Goal: Task Accomplishment & Management: Manage account settings

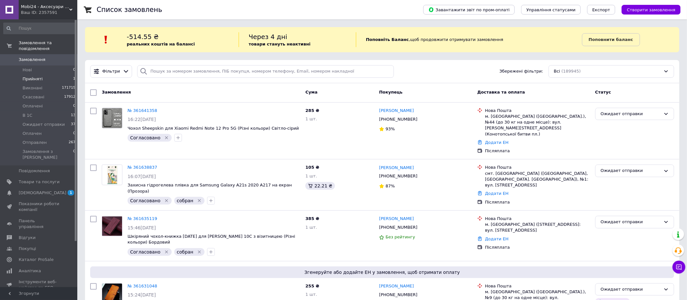
click at [47, 77] on li "Прийняті 1" at bounding box center [39, 78] width 79 height 9
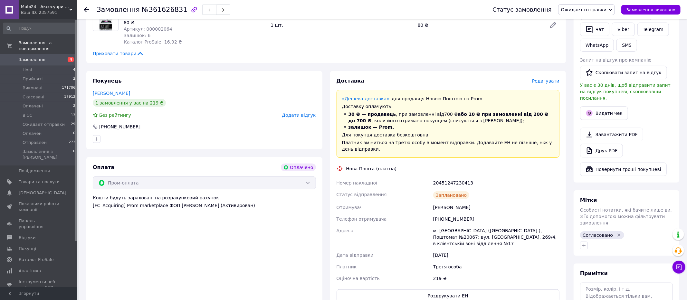
scroll to position [298, 0]
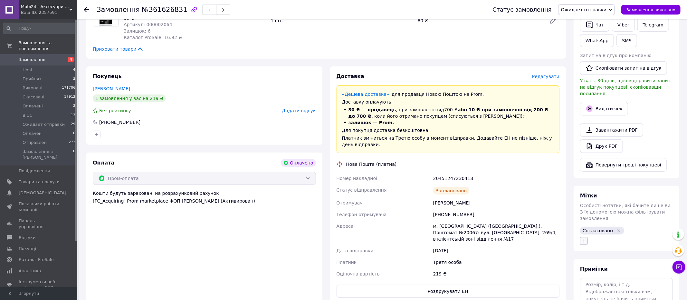
click at [587, 237] on button "button" at bounding box center [584, 241] width 8 height 8
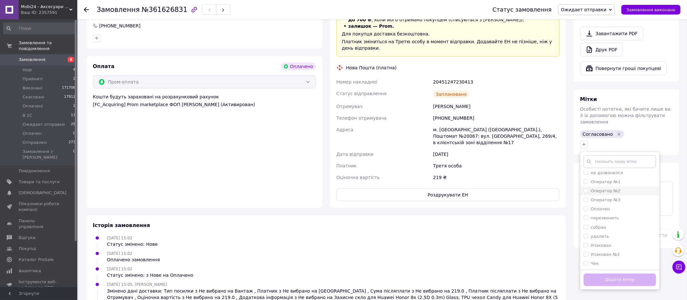
scroll to position [396, 0]
drag, startPoint x: 585, startPoint y: 229, endPoint x: 590, endPoint y: 241, distance: 12.5
click at [585, 242] on input "Упакован" at bounding box center [586, 244] width 4 height 4
checkbox input "true"
drag, startPoint x: 600, startPoint y: 266, endPoint x: 607, endPoint y: 210, distance: 56.6
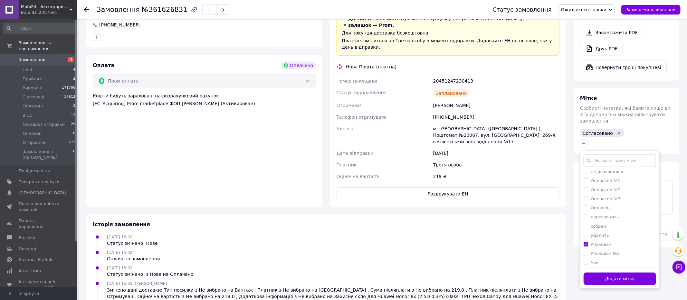
click at [600, 272] on button "Додати мітку" at bounding box center [620, 278] width 72 height 13
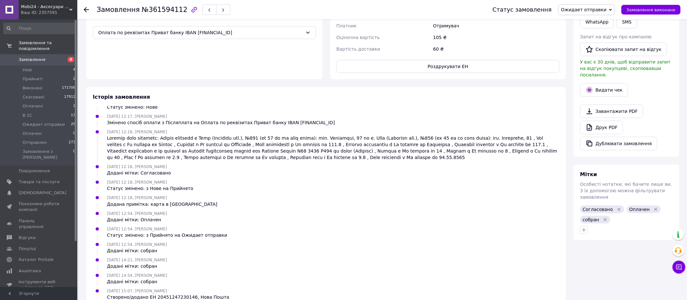
scroll to position [242, 0]
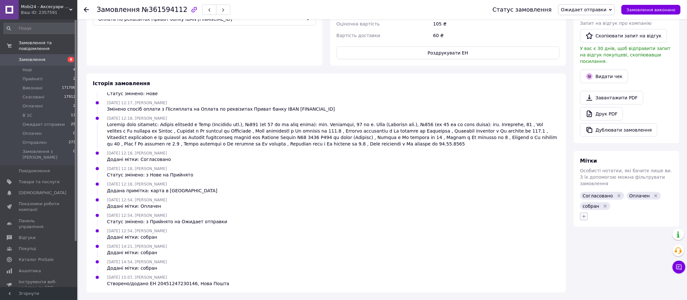
click at [584, 214] on icon "button" at bounding box center [584, 216] width 4 height 4
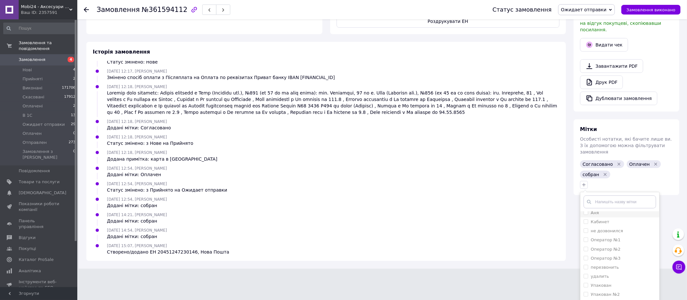
scroll to position [297, 0]
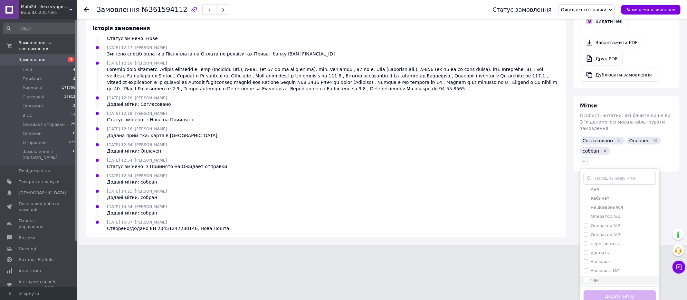
drag, startPoint x: 582, startPoint y: 254, endPoint x: 625, endPoint y: 276, distance: 48.8
click at [582, 257] on li "Упакован" at bounding box center [619, 261] width 79 height 9
checkbox input "true"
drag, startPoint x: 629, startPoint y: 290, endPoint x: 629, endPoint y: 281, distance: 8.4
click at [629, 290] on button "Додати мітку" at bounding box center [620, 296] width 72 height 13
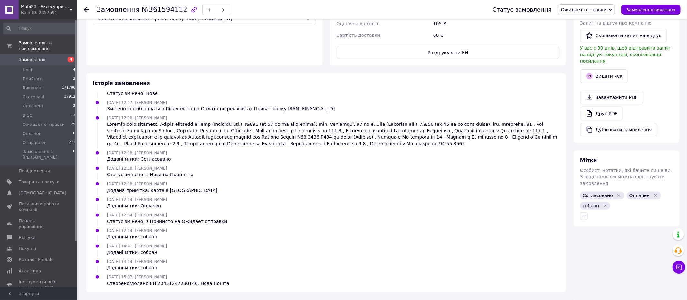
scroll to position [242, 0]
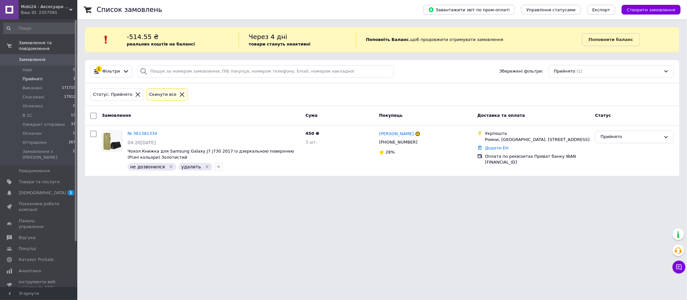
click at [179, 95] on icon at bounding box center [182, 94] width 6 height 6
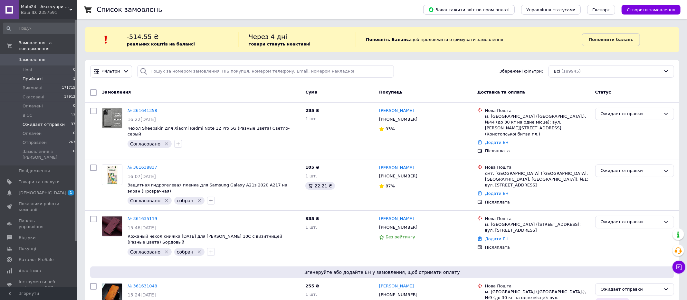
click at [34, 123] on span "Ожидает отправки" at bounding box center [44, 124] width 42 height 6
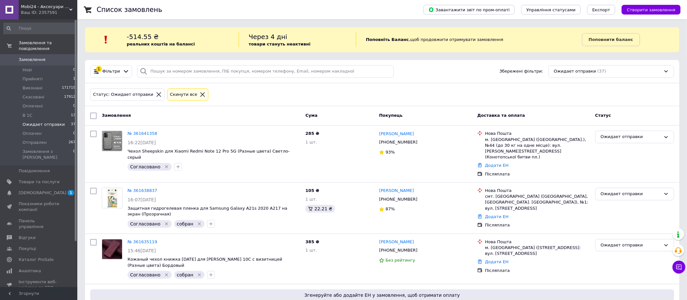
click at [35, 120] on li "Ожидает отправки 37" at bounding box center [39, 124] width 79 height 9
click at [198, 92] on div at bounding box center [202, 94] width 8 height 6
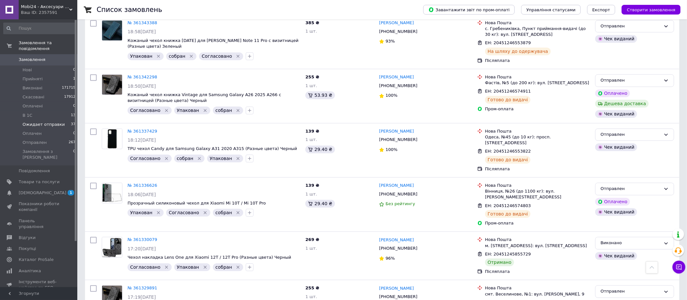
scroll to position [5325, 0]
click at [50, 125] on span "Ожидает отправки" at bounding box center [44, 124] width 42 height 6
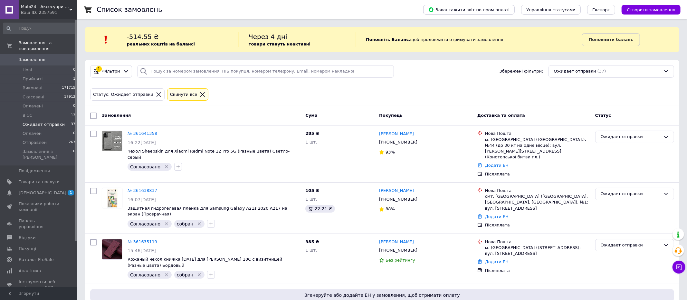
click at [50, 124] on span "Ожидает отправки" at bounding box center [44, 124] width 42 height 6
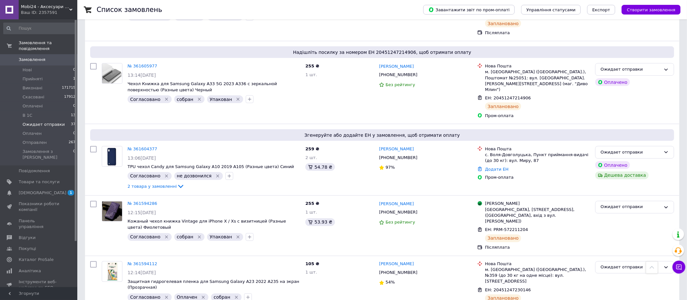
scroll to position [849, 0]
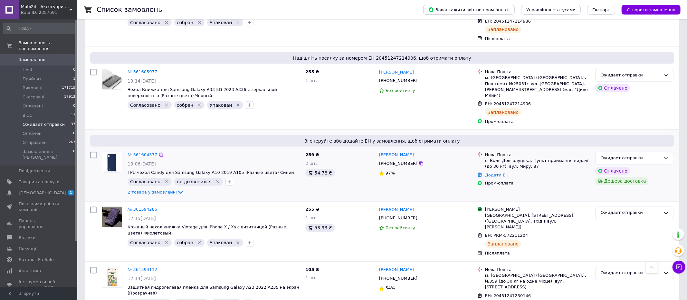
click at [215, 179] on icon "Видалити мітку" at bounding box center [217, 181] width 5 height 5
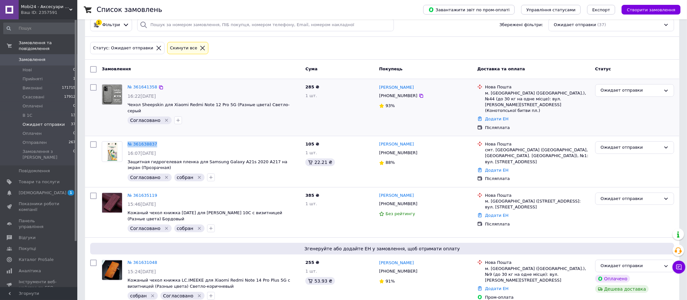
scroll to position [39, 0]
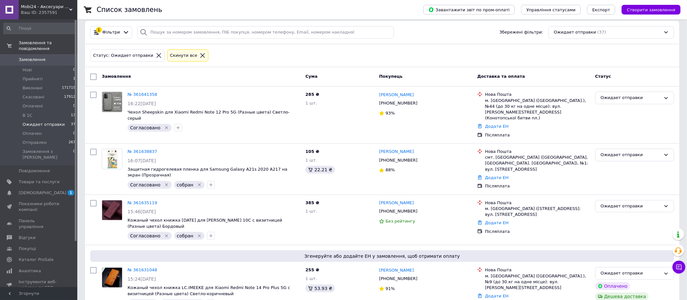
click at [200, 56] on icon at bounding box center [203, 56] width 6 height 6
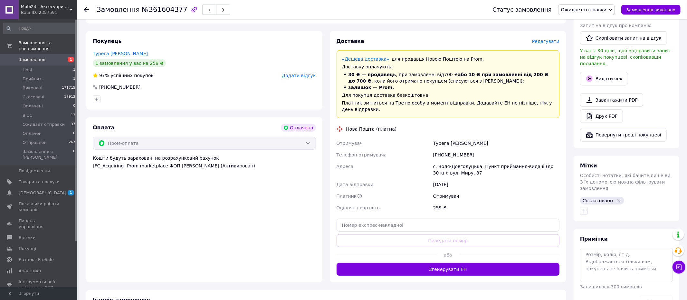
scroll to position [352, 0]
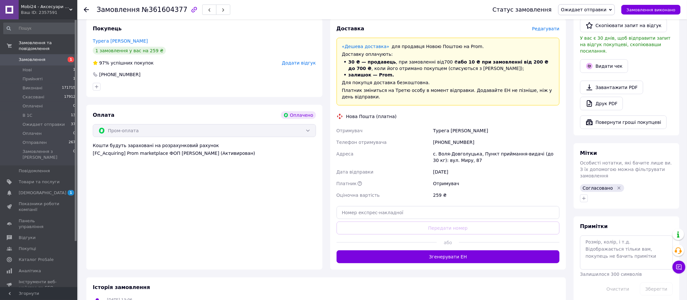
click at [379, 250] on button "Згенерувати ЕН" at bounding box center [448, 256] width 223 height 13
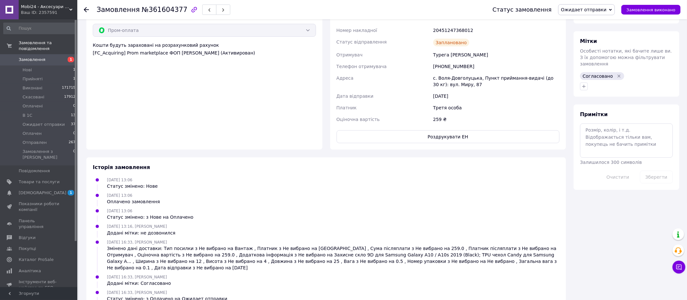
scroll to position [451, 0]
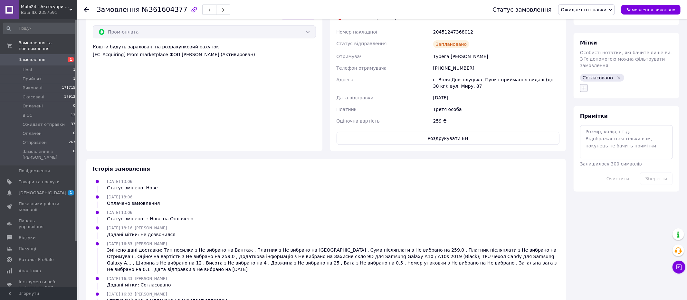
click at [582, 85] on icon "button" at bounding box center [583, 87] width 5 height 5
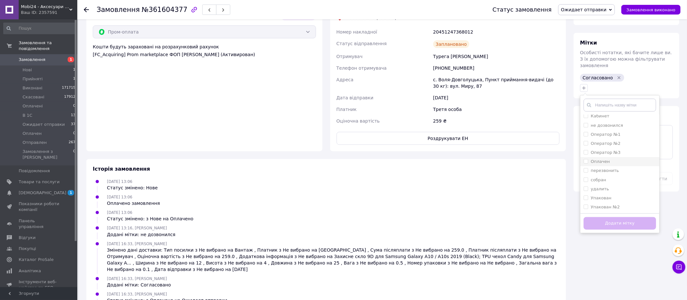
scroll to position [22, 0]
click at [584, 195] on input "Упакован" at bounding box center [586, 197] width 4 height 4
checkbox input "true"
drag, startPoint x: 625, startPoint y: 210, endPoint x: 590, endPoint y: 158, distance: 62.7
click at [625, 217] on button "Додати мітку" at bounding box center [620, 223] width 72 height 13
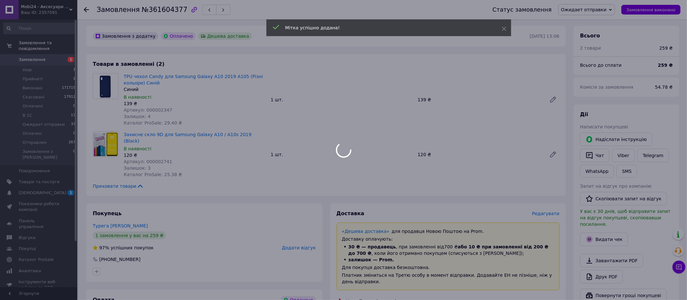
scroll to position [169, 0]
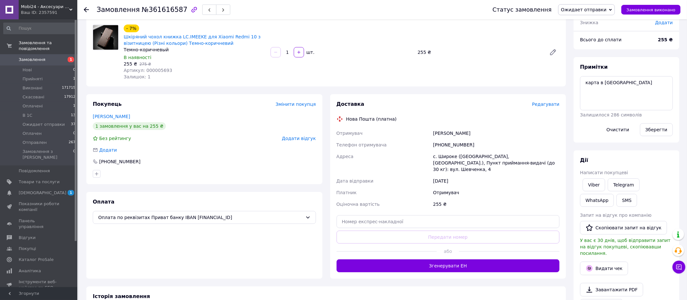
scroll to position [69, 0]
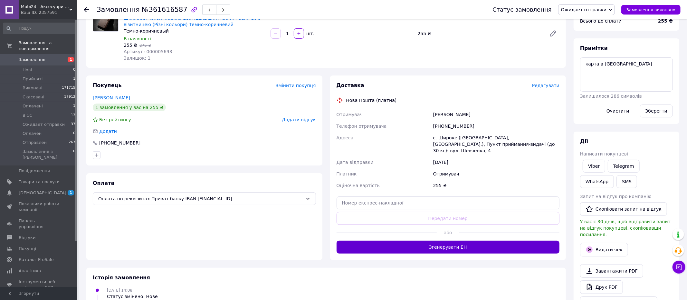
click at [367, 240] on button "Згенерувати ЕН" at bounding box center [448, 246] width 223 height 13
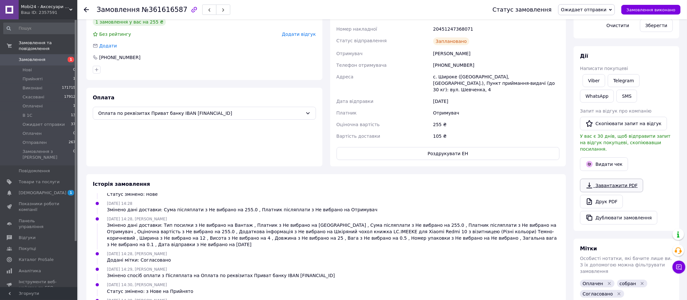
scroll to position [248, 0]
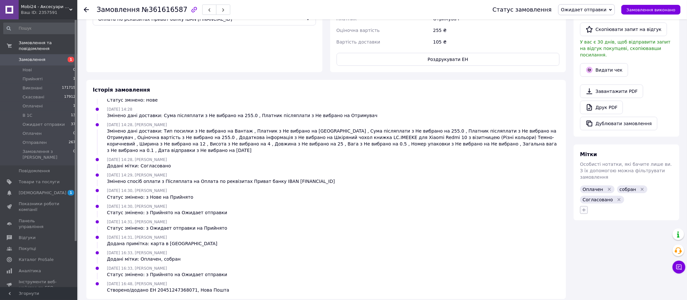
click at [583, 207] on icon "button" at bounding box center [583, 209] width 5 height 5
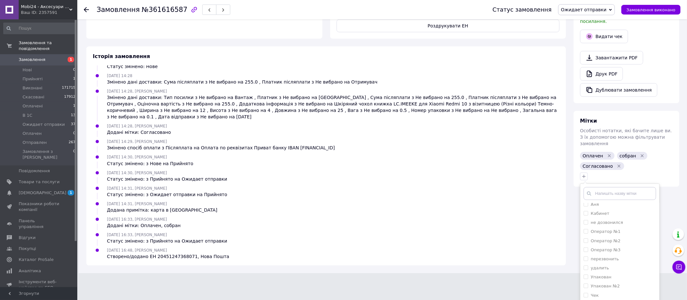
scroll to position [297, 0]
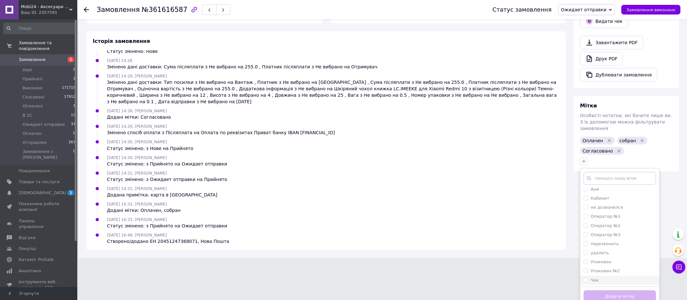
drag, startPoint x: 584, startPoint y: 254, endPoint x: 601, endPoint y: 271, distance: 23.9
click at [584, 259] on input "Упакован" at bounding box center [586, 261] width 4 height 4
checkbox input "true"
drag, startPoint x: 614, startPoint y: 288, endPoint x: 564, endPoint y: 248, distance: 63.6
click at [614, 290] on button "Додати мітку" at bounding box center [620, 296] width 72 height 13
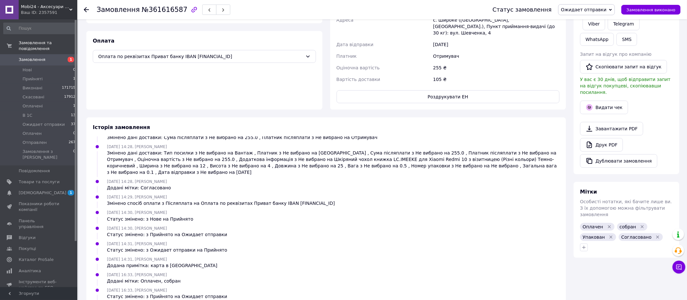
scroll to position [248, 0]
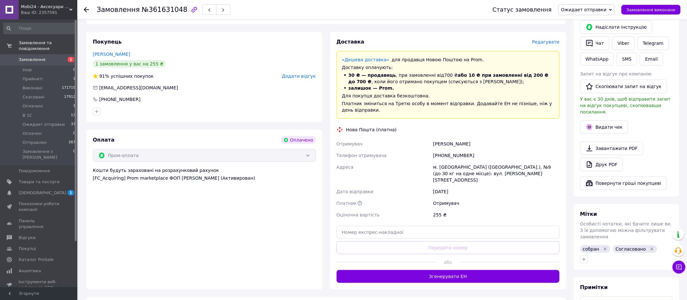
scroll to position [299, 0]
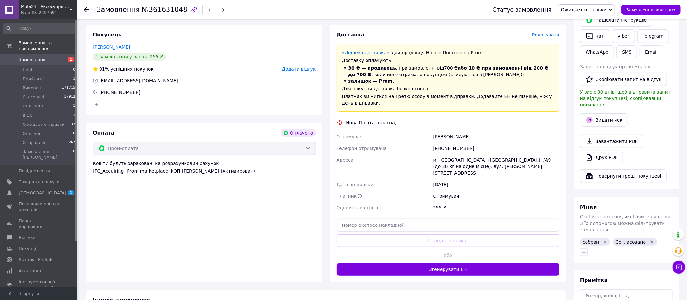
click at [439, 263] on button "Згенерувати ЕН" at bounding box center [448, 269] width 223 height 13
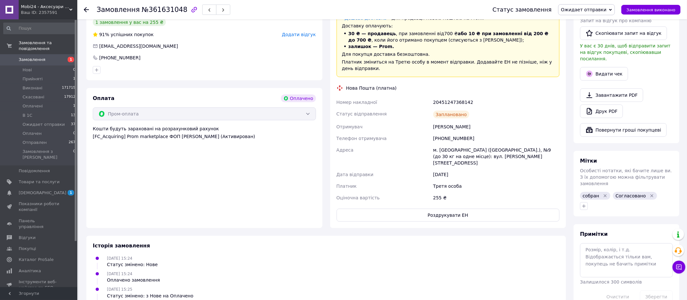
scroll to position [439, 0]
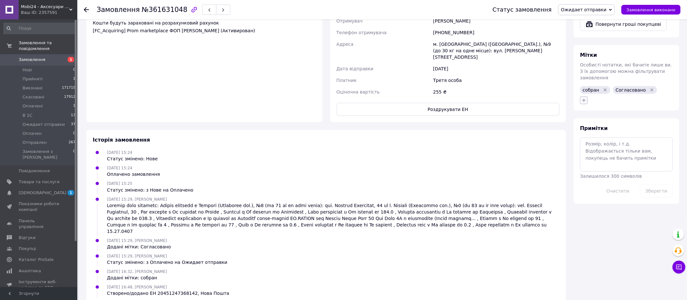
click at [581, 98] on icon "button" at bounding box center [583, 100] width 5 height 5
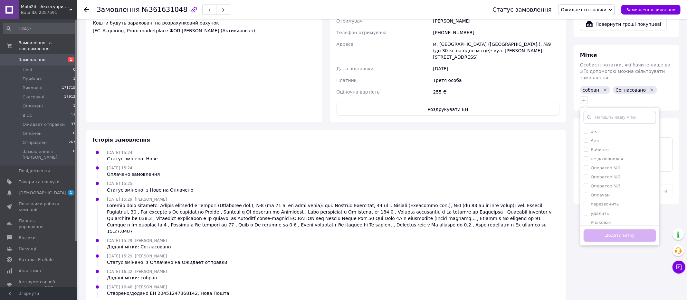
drag, startPoint x: 584, startPoint y: 208, endPoint x: 611, endPoint y: 220, distance: 29.1
click at [587, 220] on input "Упакован" at bounding box center [586, 222] width 4 height 4
checkbox input "true"
drag, startPoint x: 614, startPoint y: 222, endPoint x: 615, endPoint y: 209, distance: 12.6
click at [614, 229] on button "Додати мітку" at bounding box center [620, 235] width 72 height 13
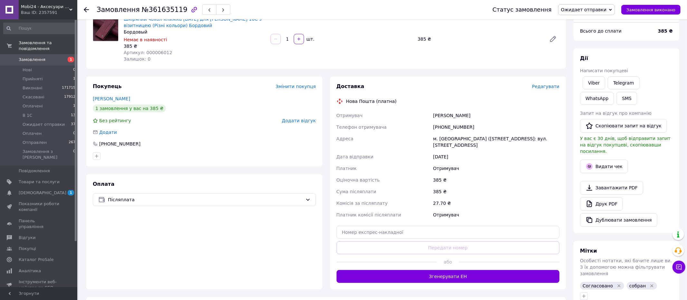
scroll to position [65, 0]
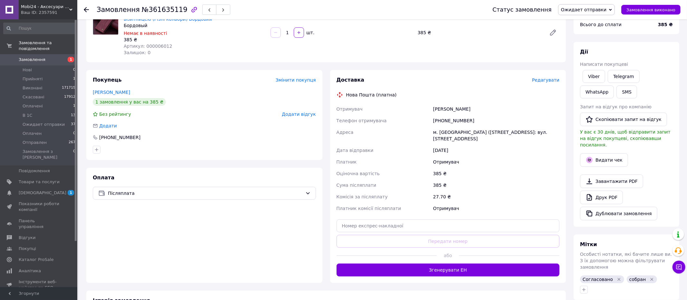
click at [388, 263] on button "Згенерувати ЕН" at bounding box center [448, 269] width 223 height 13
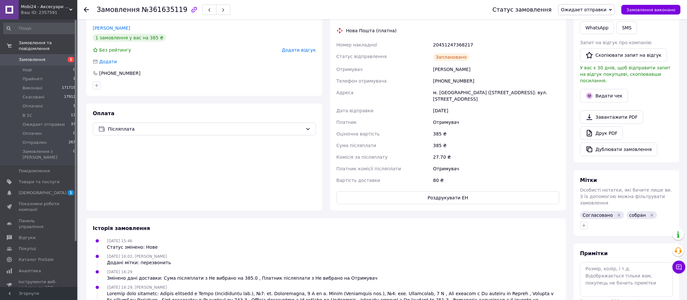
scroll to position [245, 0]
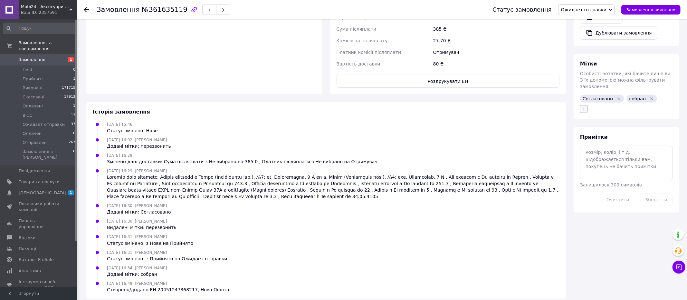
drag, startPoint x: 582, startPoint y: 100, endPoint x: 584, endPoint y: 104, distance: 5.1
click at [582, 106] on icon "button" at bounding box center [583, 108] width 5 height 5
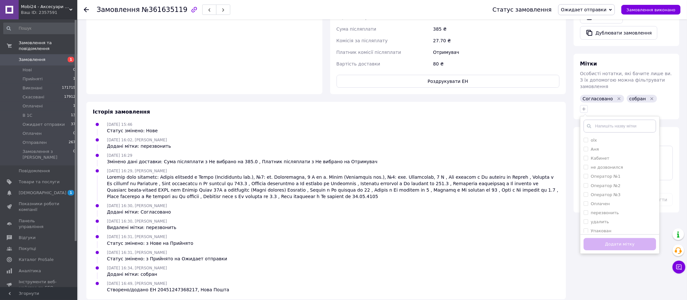
drag, startPoint x: 582, startPoint y: 222, endPoint x: 604, endPoint y: 234, distance: 25.1
click at [583, 226] on li "Упакован" at bounding box center [619, 230] width 79 height 9
checkbox input "true"
drag, startPoint x: 614, startPoint y: 238, endPoint x: 614, endPoint y: 232, distance: 5.5
click at [614, 238] on button "Додати мітку" at bounding box center [620, 244] width 72 height 13
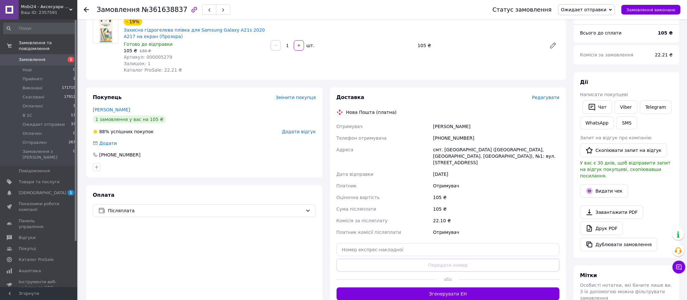
scroll to position [57, 0]
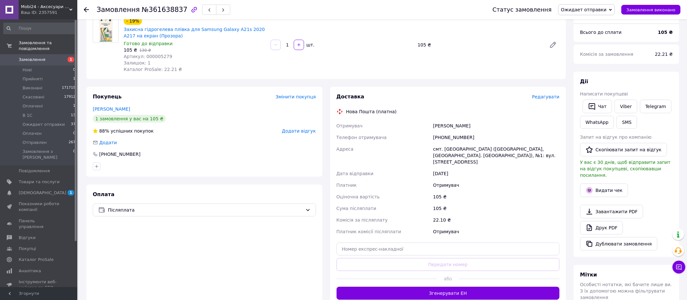
click at [385, 286] on button "Згенерувати ЕН" at bounding box center [448, 292] width 223 height 13
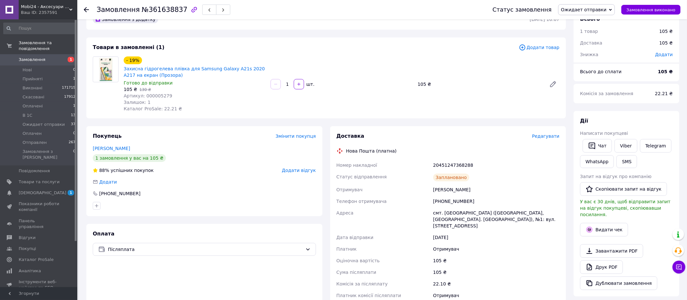
scroll to position [194, 0]
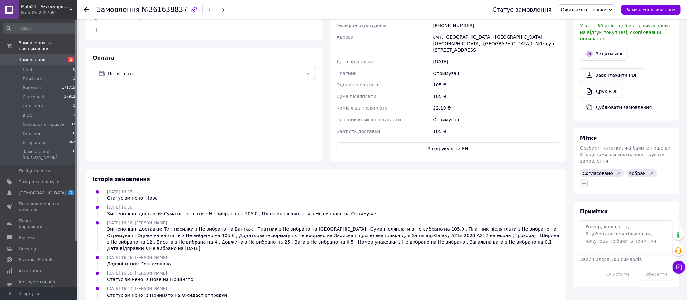
click at [584, 181] on icon "button" at bounding box center [584, 183] width 4 height 4
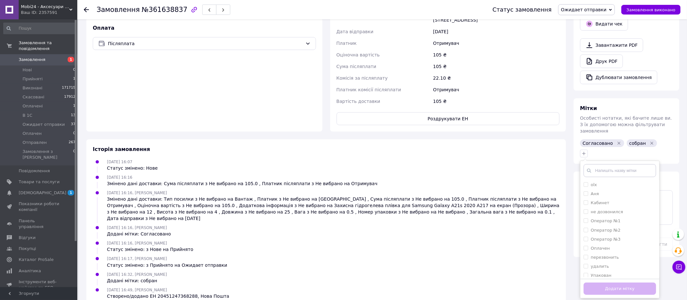
drag, startPoint x: 582, startPoint y: 268, endPoint x: 609, endPoint y: 283, distance: 31.0
click at [584, 271] on li "Упакован" at bounding box center [619, 275] width 79 height 9
checkbox input "true"
drag, startPoint x: 611, startPoint y: 283, endPoint x: 611, endPoint y: 276, distance: 7.4
click at [611, 283] on button "Додати мітку" at bounding box center [620, 288] width 72 height 13
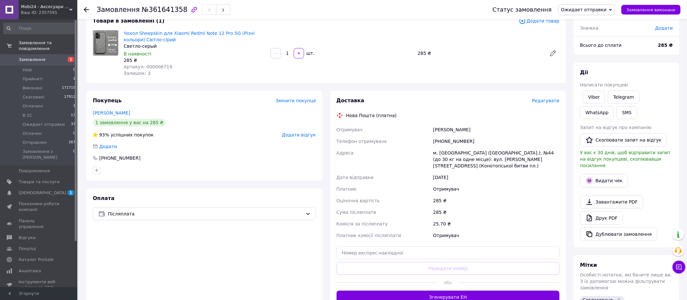
scroll to position [47, 0]
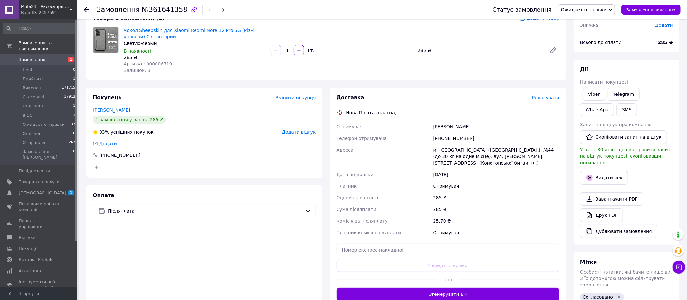
drag, startPoint x: 408, startPoint y: 288, endPoint x: 410, endPoint y: 281, distance: 7.0
click at [408, 288] on button "Згенерувати ЕН" at bounding box center [448, 293] width 223 height 13
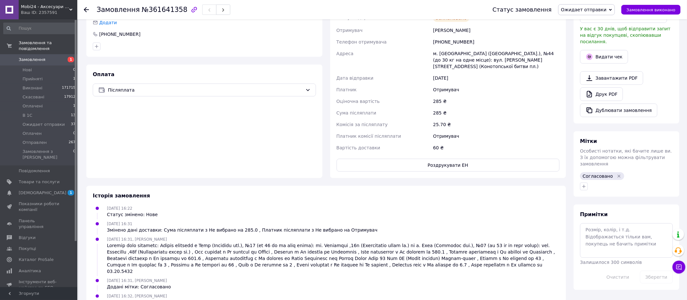
scroll to position [212, 0]
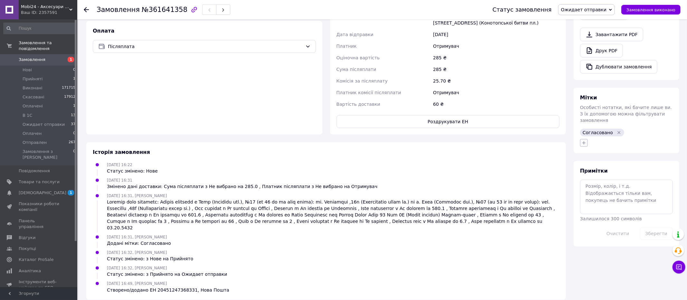
click at [586, 140] on icon "button" at bounding box center [583, 142] width 5 height 5
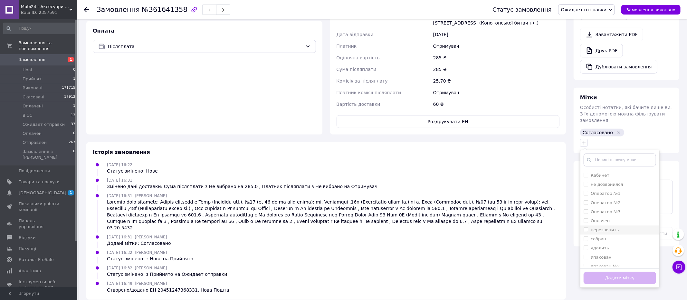
scroll to position [18, 0]
drag, startPoint x: 582, startPoint y: 249, endPoint x: 595, endPoint y: 260, distance: 16.7
click at [583, 252] on li "Упакован" at bounding box center [619, 256] width 79 height 9
checkbox input "true"
click at [605, 272] on button "Додати мітку" at bounding box center [620, 278] width 72 height 13
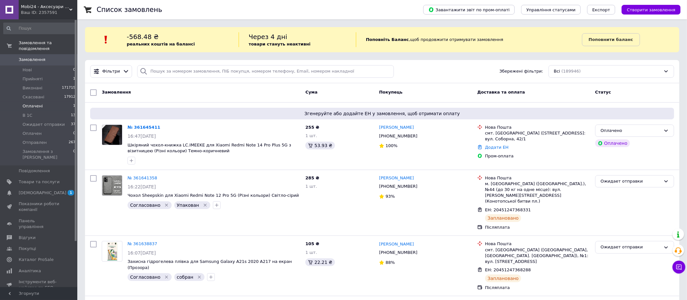
click at [58, 103] on li "Оплачені 1" at bounding box center [39, 105] width 79 height 9
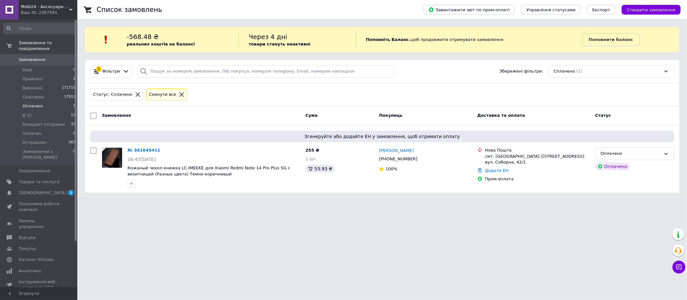
click at [179, 92] on icon at bounding box center [182, 94] width 6 height 6
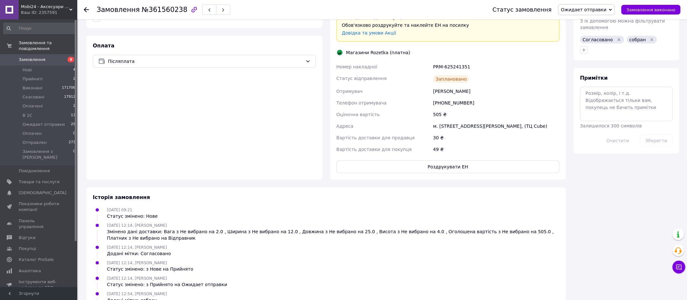
scroll to position [324, 0]
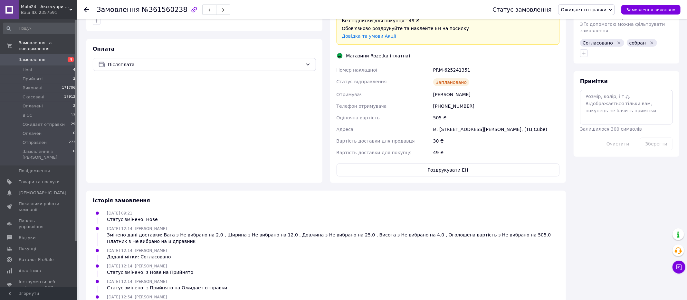
drag, startPoint x: 583, startPoint y: 45, endPoint x: 583, endPoint y: 51, distance: 5.8
click at [583, 51] on icon "button" at bounding box center [583, 53] width 5 height 5
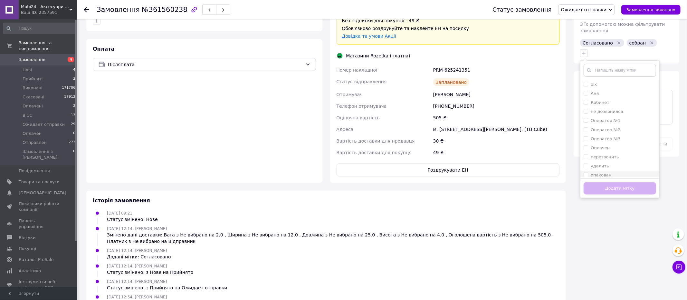
click at [585, 172] on input "Упакован" at bounding box center [586, 174] width 4 height 4
checkbox input "true"
click at [610, 182] on button "Додати мітку" at bounding box center [620, 188] width 72 height 13
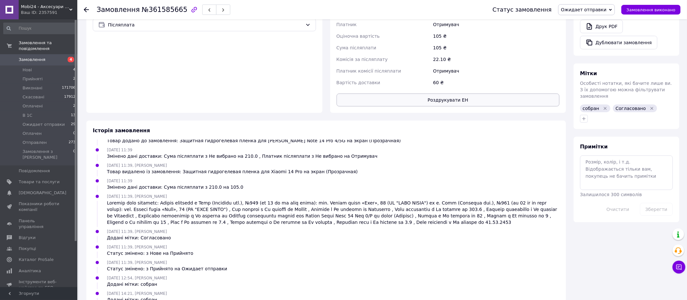
scroll to position [276, 0]
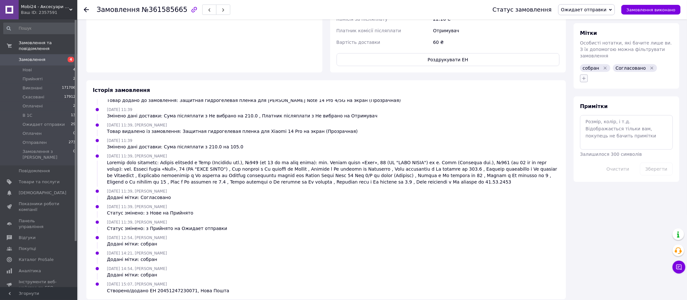
click at [581, 74] on button "button" at bounding box center [584, 78] width 8 height 8
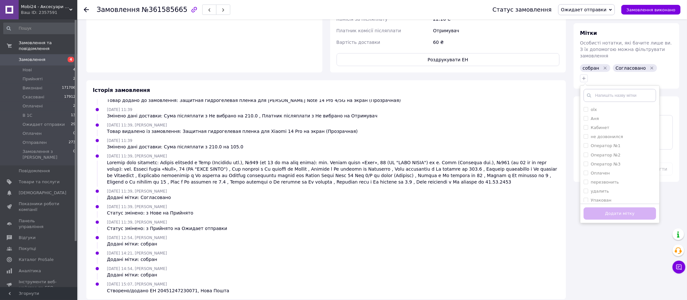
drag, startPoint x: 582, startPoint y: 192, endPoint x: 589, endPoint y: 199, distance: 10.0
click at [582, 196] on li "Упакован" at bounding box center [619, 200] width 79 height 9
checkbox input "true"
drag, startPoint x: 608, startPoint y: 207, endPoint x: 610, endPoint y: 196, distance: 10.8
click at [608, 207] on button "Додати мітку" at bounding box center [620, 213] width 72 height 13
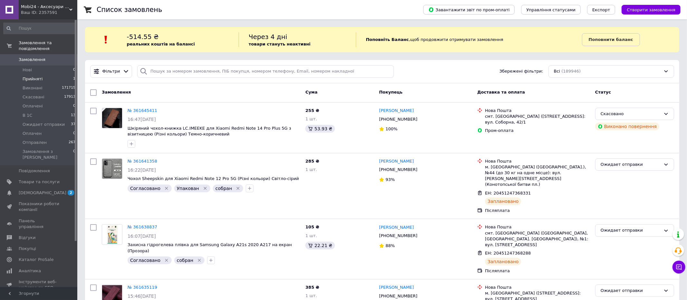
click at [55, 74] on li "Прийняті 1" at bounding box center [39, 78] width 79 height 9
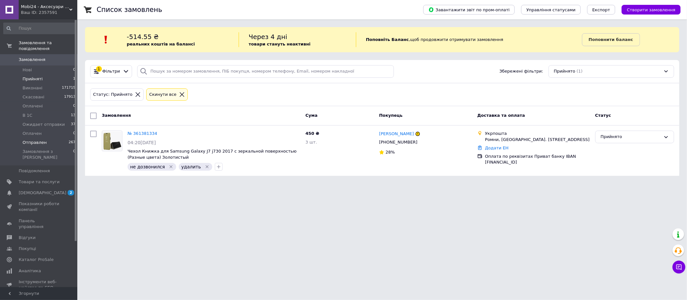
click at [37, 141] on span "Отправлен" at bounding box center [35, 142] width 24 height 6
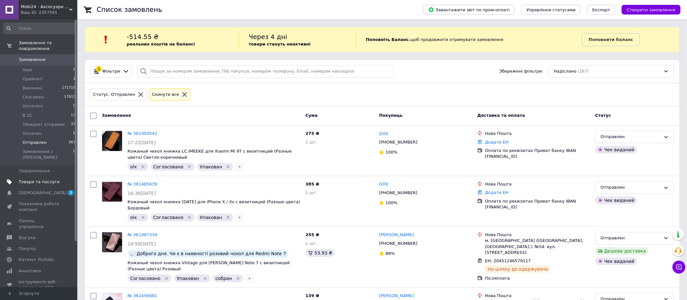
click at [34, 179] on span "Товари та послуги" at bounding box center [39, 182] width 41 height 6
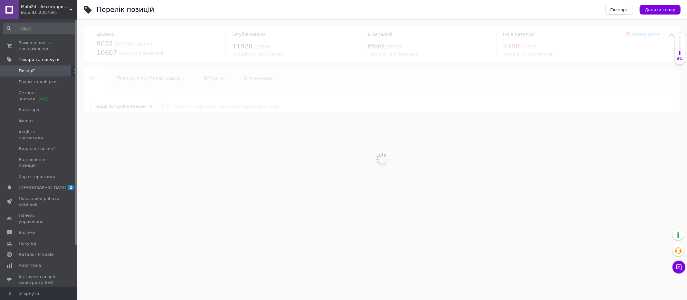
click at [180, 106] on div at bounding box center [382, 159] width 610 height 280
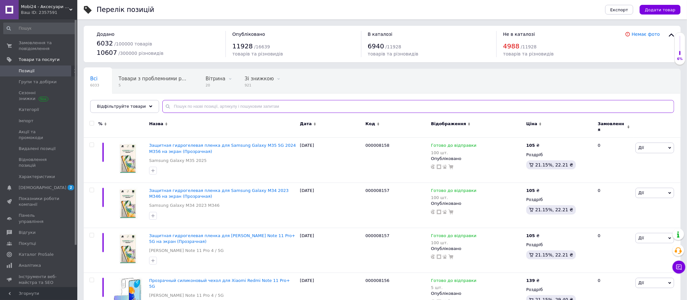
click at [180, 106] on input "text" at bounding box center [418, 106] width 512 height 13
paste input "000002430"
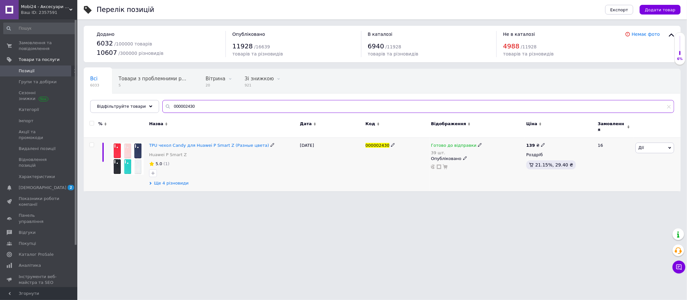
type input "000002430"
click at [178, 180] on span "Ще 4 різновиди" at bounding box center [171, 183] width 35 height 6
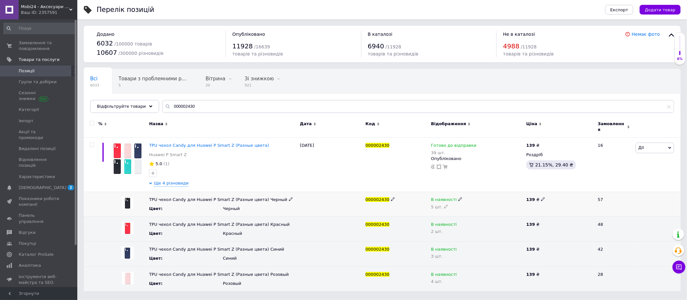
click at [445, 204] on icon at bounding box center [446, 206] width 4 height 4
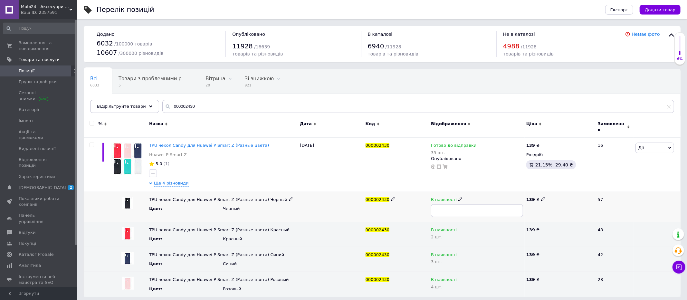
type input "4"
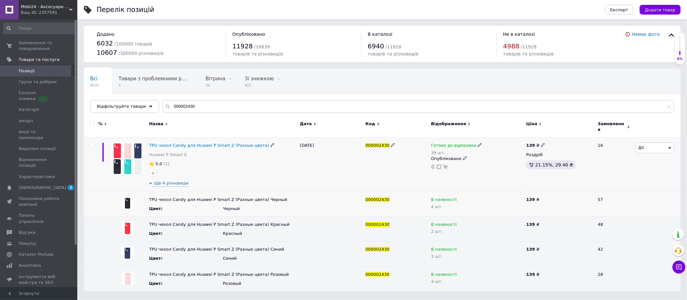
drag, startPoint x: 474, startPoint y: 140, endPoint x: 478, endPoint y: 142, distance: 4.0
click at [478, 143] on icon at bounding box center [480, 145] width 4 height 4
click at [492, 155] on li "В наявності" at bounding box center [514, 159] width 61 height 9
click at [395, 166] on div "000002430" at bounding box center [397, 165] width 66 height 54
click at [459, 197] on icon at bounding box center [460, 199] width 4 height 4
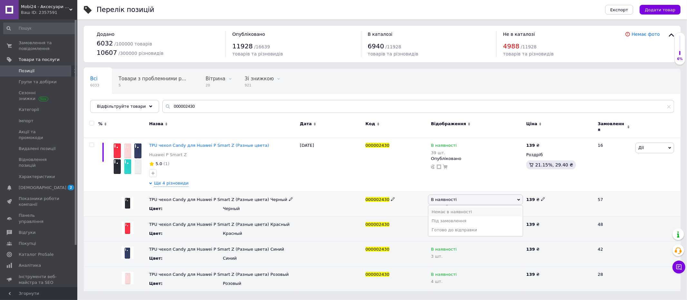
click at [446, 207] on li "Немає в наявності" at bounding box center [475, 211] width 94 height 9
click at [446, 204] on icon at bounding box center [446, 206] width 4 height 4
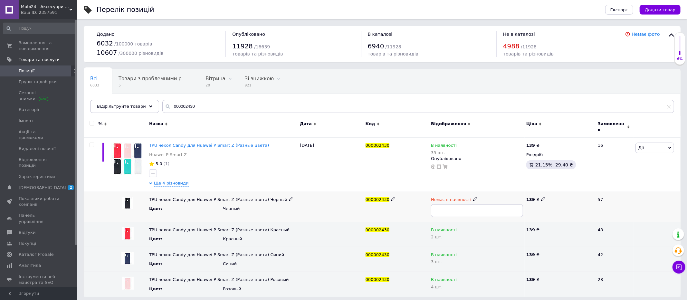
type input "0"
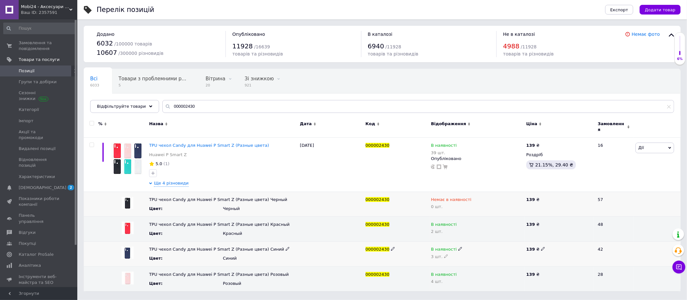
click at [445, 254] on icon at bounding box center [446, 256] width 4 height 4
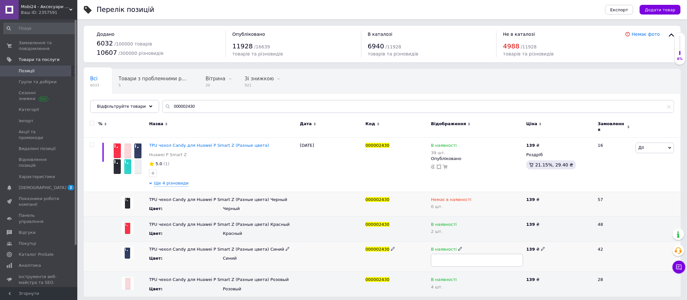
type input "2"
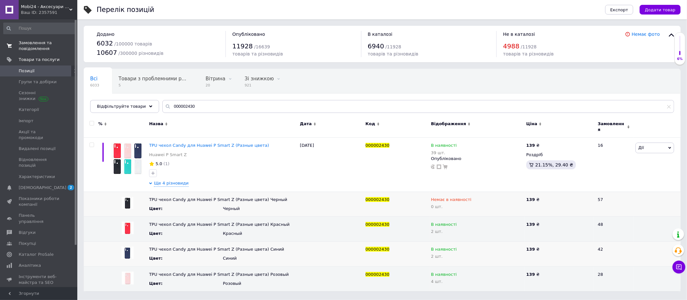
click at [23, 45] on span "Замовлення та повідомлення" at bounding box center [39, 46] width 41 height 12
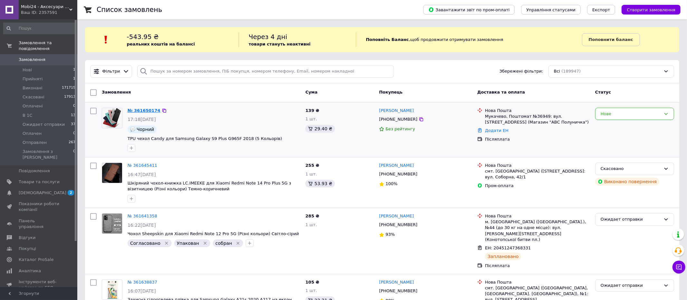
click at [142, 108] on link "№ 361650174" at bounding box center [144, 110] width 33 height 5
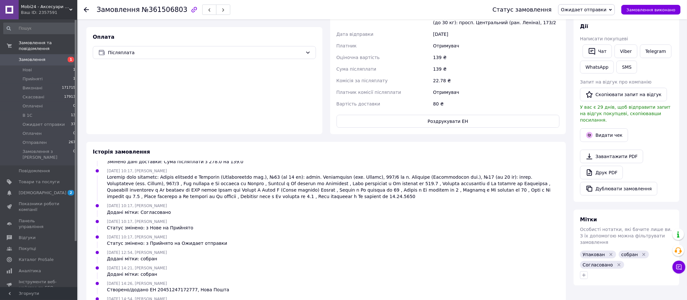
scroll to position [267, 0]
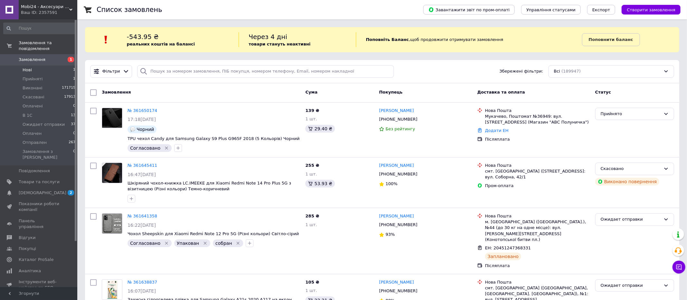
click at [59, 67] on li "Нові 1" at bounding box center [39, 69] width 79 height 9
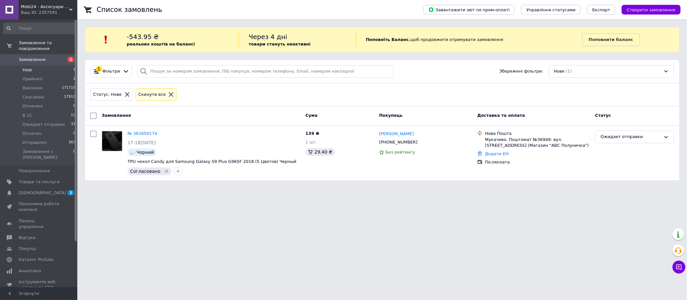
click at [50, 5] on span "Mobi24 - Аксесуари для смартфонів" at bounding box center [45, 7] width 48 height 6
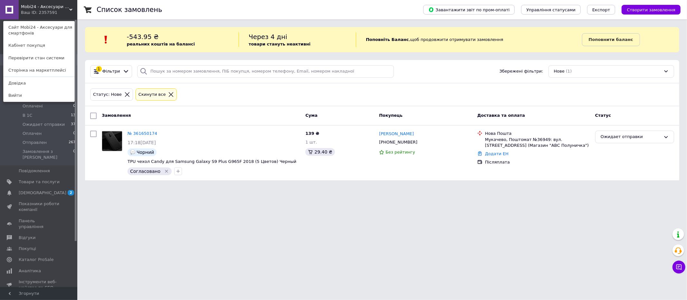
click at [60, 28] on link "Сайт Mobi24 - Аксесуари для смартфонів" at bounding box center [39, 30] width 71 height 18
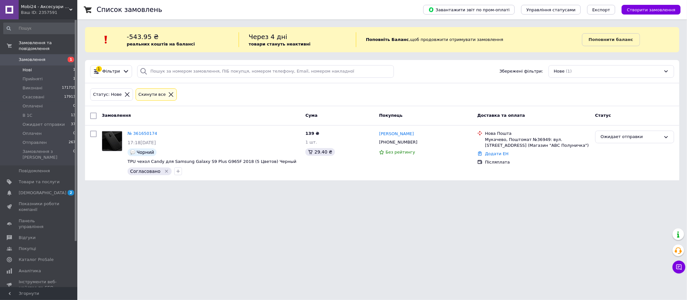
click at [169, 94] on icon at bounding box center [171, 94] width 5 height 5
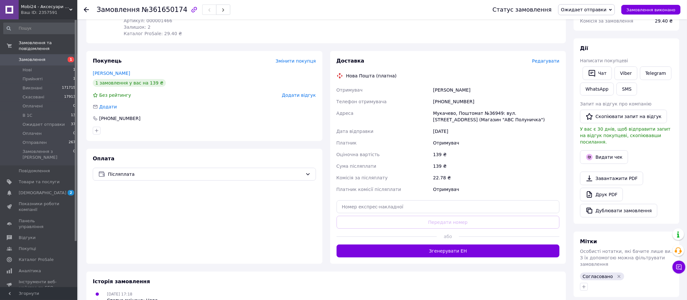
scroll to position [95, 0]
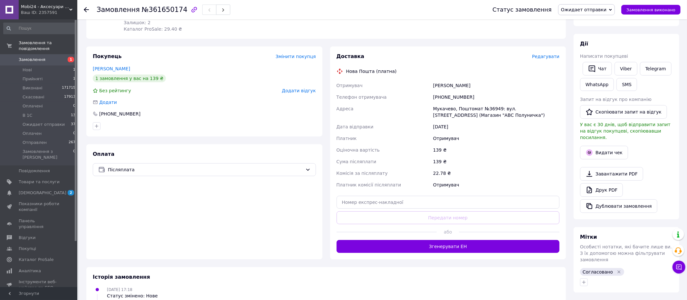
drag, startPoint x: 437, startPoint y: 246, endPoint x: 491, endPoint y: 240, distance: 53.9
click at [438, 246] on button "Згенерувати ЕН" at bounding box center [448, 246] width 223 height 13
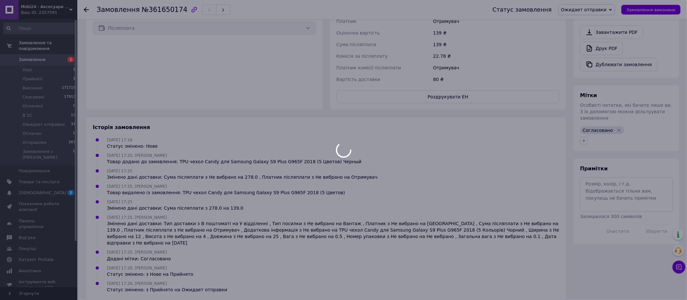
scroll to position [245, 0]
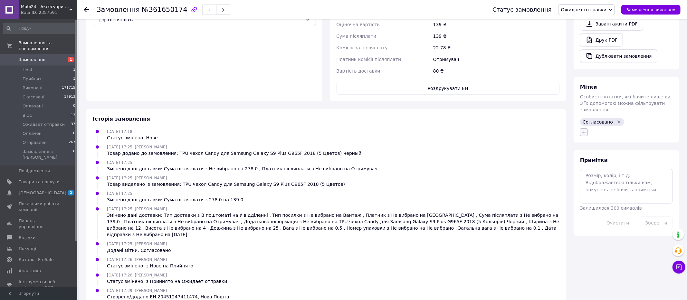
click at [584, 129] on icon "button" at bounding box center [583, 131] width 5 height 5
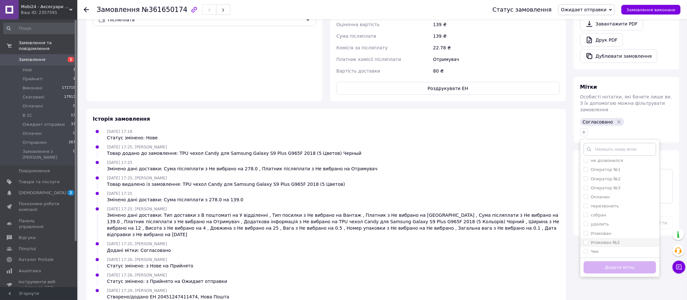
scroll to position [30, 0]
drag, startPoint x: 586, startPoint y: 227, endPoint x: 606, endPoint y: 247, distance: 28.2
click at [586, 230] on input "Упакован" at bounding box center [586, 232] width 4 height 4
checkbox input "true"
drag, startPoint x: 618, startPoint y: 257, endPoint x: 590, endPoint y: 221, distance: 45.4
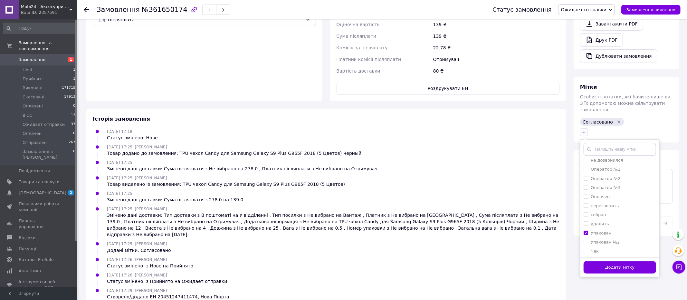
click at [618, 261] on button "Додати мітку" at bounding box center [620, 267] width 72 height 13
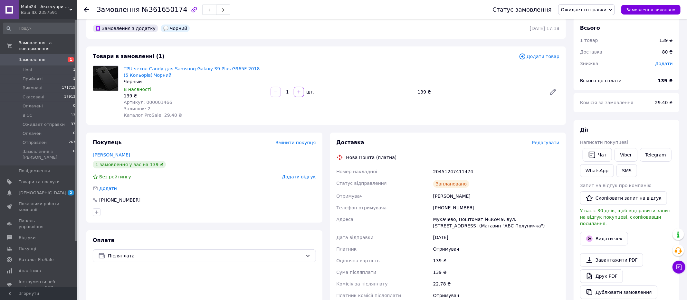
scroll to position [0, 0]
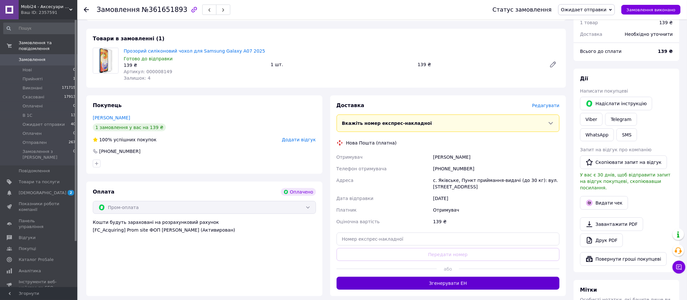
scroll to position [194, 0]
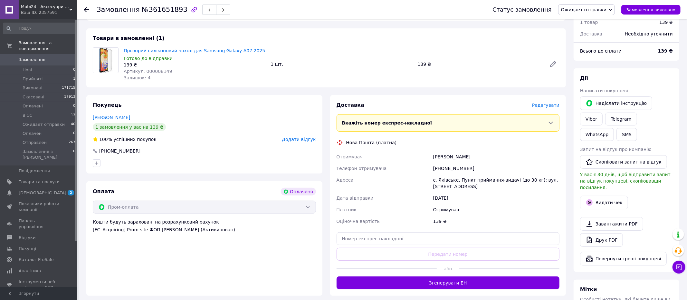
drag, startPoint x: 408, startPoint y: 279, endPoint x: 414, endPoint y: 271, distance: 9.8
click at [408, 279] on button "Згенерувати ЕН" at bounding box center [448, 282] width 223 height 13
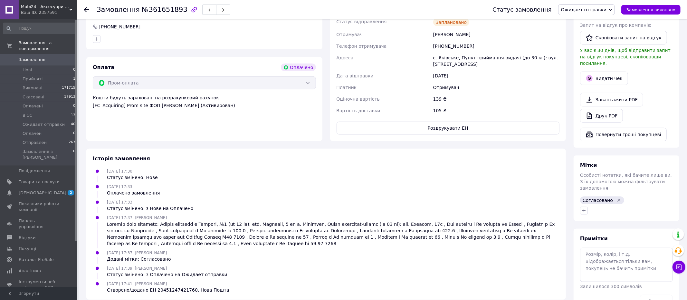
scroll to position [327, 0]
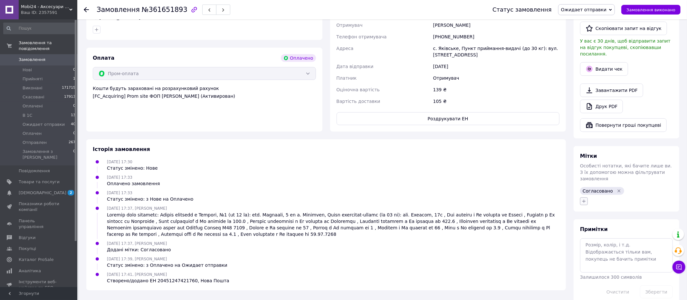
click at [583, 199] on icon "button" at bounding box center [584, 201] width 4 height 4
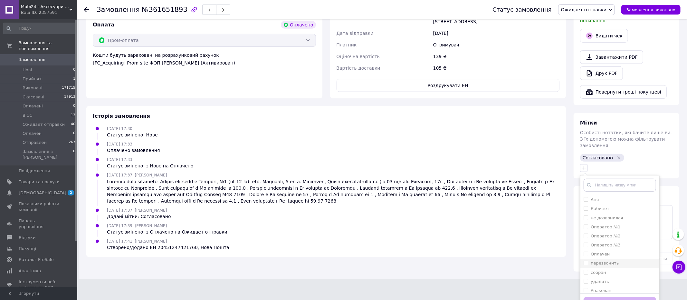
scroll to position [21, 0]
drag, startPoint x: 583, startPoint y: 263, endPoint x: 622, endPoint y: 288, distance: 45.8
click at [583, 273] on li "Упакован" at bounding box center [619, 277] width 79 height 9
checkbox input "true"
click at [624, 297] on button "Додати мітку" at bounding box center [620, 303] width 72 height 13
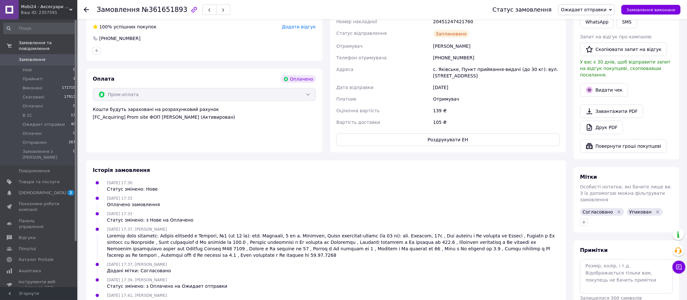
scroll to position [333, 0]
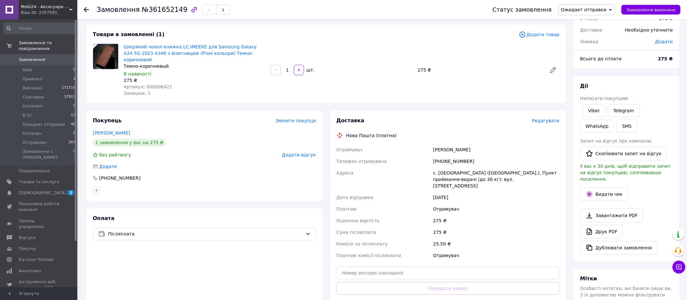
scroll to position [72, 0]
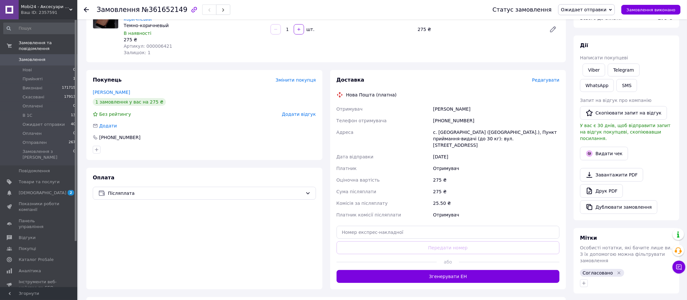
click at [402, 270] on button "Згенерувати ЕН" at bounding box center [448, 276] width 223 height 13
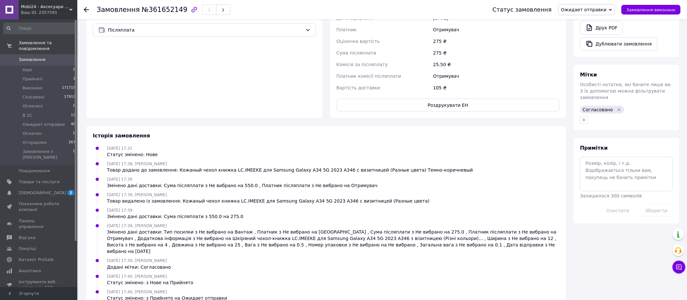
scroll to position [245, 0]
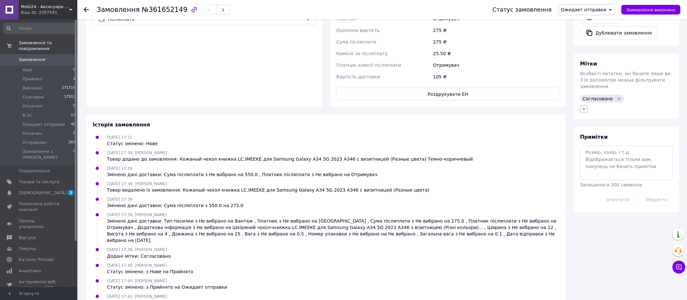
click at [582, 105] on button "button" at bounding box center [584, 109] width 8 height 8
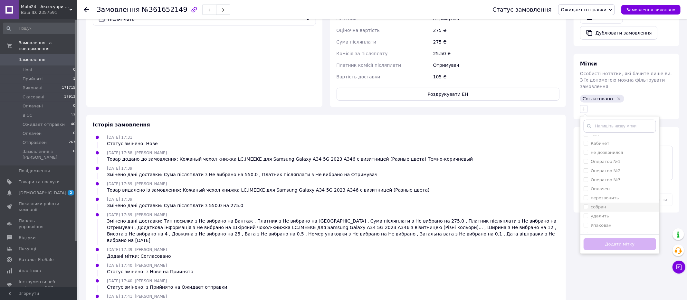
scroll to position [20, 0]
drag, startPoint x: 582, startPoint y: 211, endPoint x: 589, endPoint y: 217, distance: 9.4
click at [582, 216] on li "Упакован" at bounding box center [619, 220] width 79 height 9
checkbox input "true"
drag, startPoint x: 621, startPoint y: 235, endPoint x: 619, endPoint y: 189, distance: 45.8
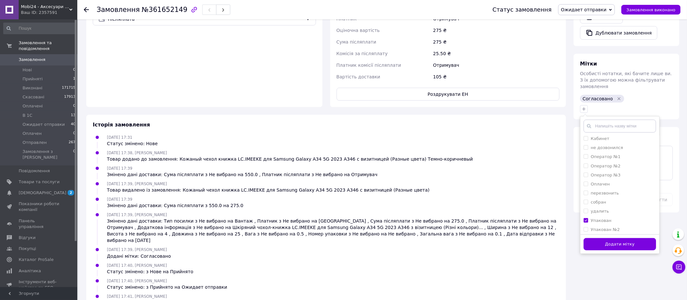
click at [620, 238] on button "Додати мітку" at bounding box center [620, 244] width 72 height 13
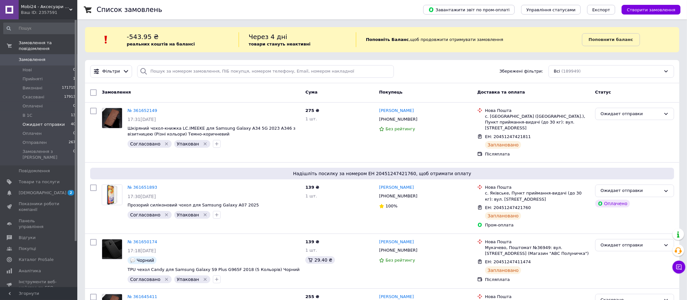
click at [54, 125] on span "Ожидает отправки" at bounding box center [44, 124] width 42 height 6
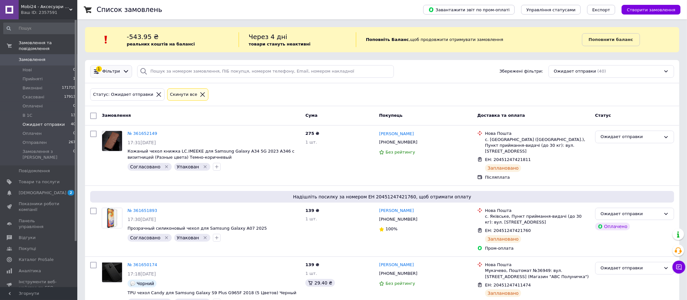
click at [121, 71] on div at bounding box center [125, 71] width 9 height 7
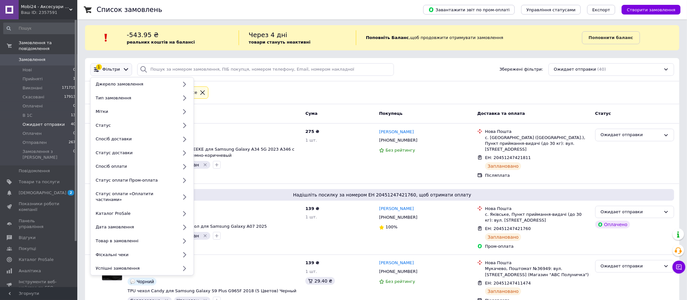
scroll to position [1, 0]
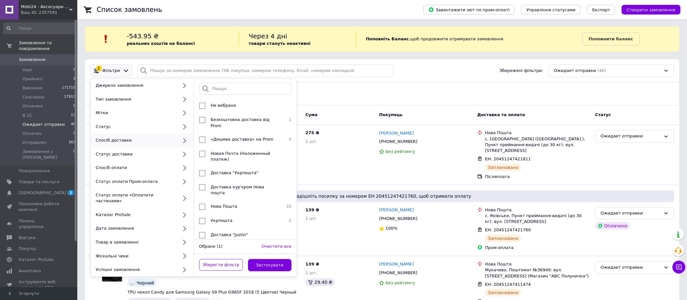
click at [379, 86] on div "Статус: Ожидает отправки Cкинути все" at bounding box center [382, 93] width 587 height 15
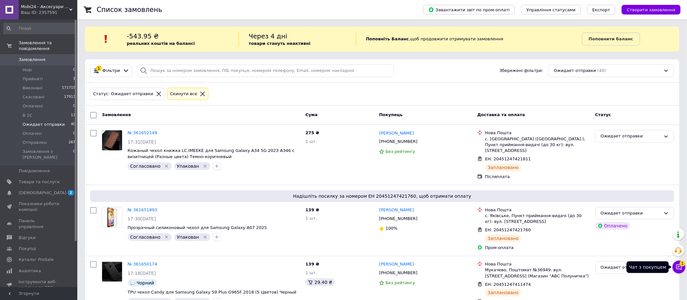
click at [681, 265] on span "1" at bounding box center [683, 263] width 6 height 6
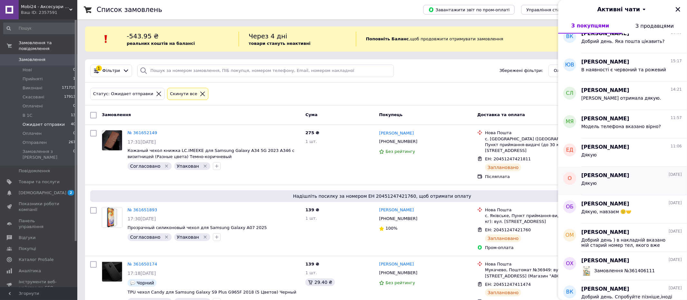
scroll to position [39, 0]
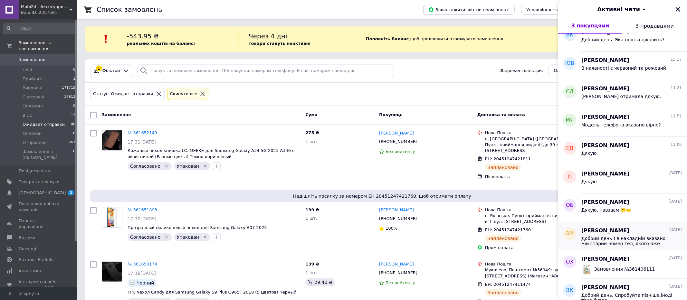
click at [670, 238] on span "Добрий день ) в накладній вказано мій старий номер тел, якого вже немає. Змініт…" at bounding box center [626, 240] width 91 height 10
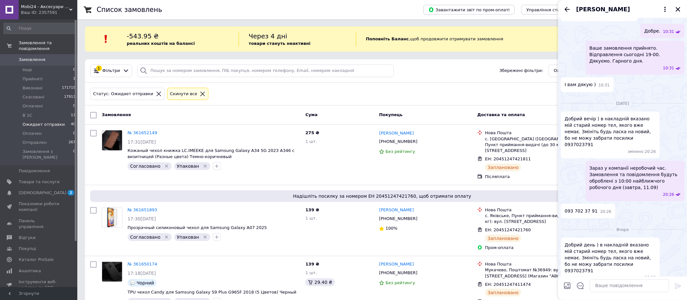
scroll to position [772, 0]
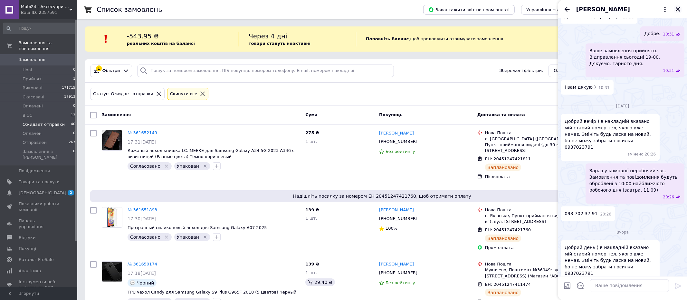
click at [679, 8] on icon "Закрити" at bounding box center [678, 9] width 6 height 6
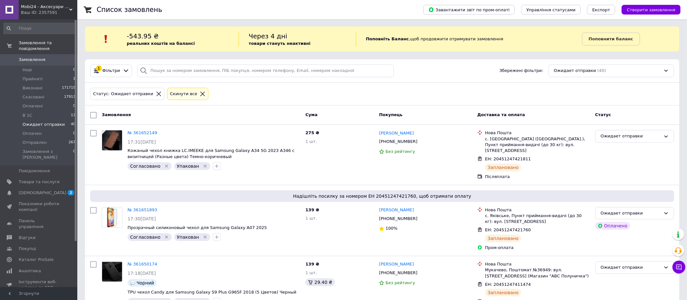
click at [200, 93] on icon at bounding box center [203, 94] width 6 height 6
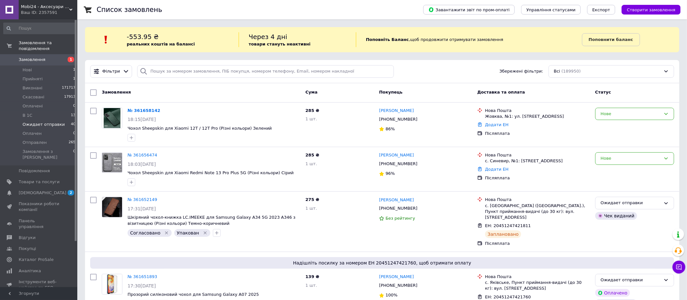
click at [50, 124] on span "Ожидает отправки" at bounding box center [44, 124] width 42 height 6
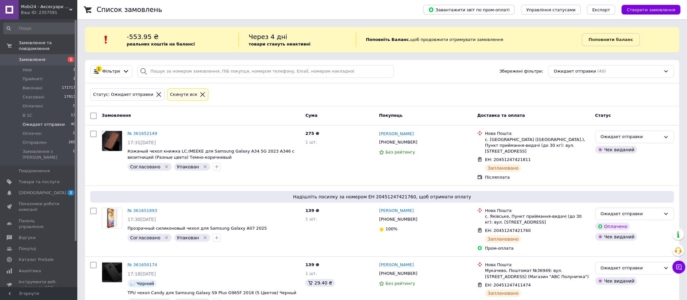
drag, startPoint x: 91, startPoint y: 114, endPoint x: 114, endPoint y: 105, distance: 24.7
click at [91, 114] on input "checkbox" at bounding box center [93, 115] width 6 height 6
checkbox input "true"
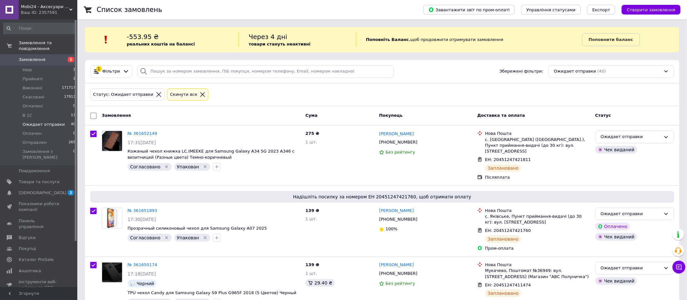
checkbox input "true"
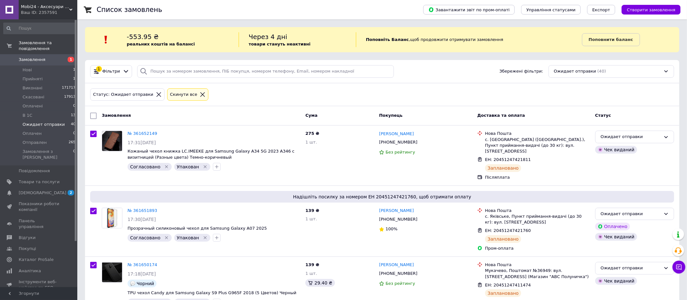
checkbox input "true"
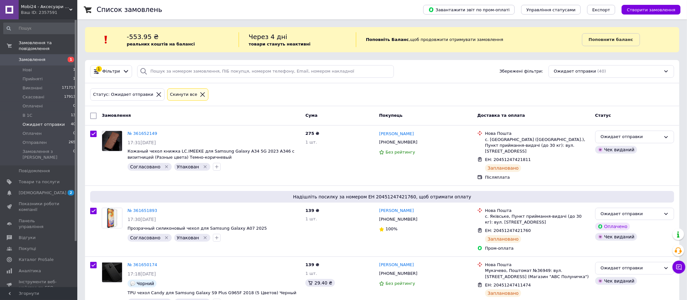
checkbox input "true"
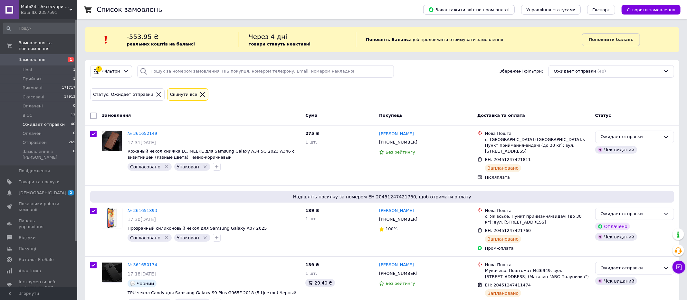
checkbox input "true"
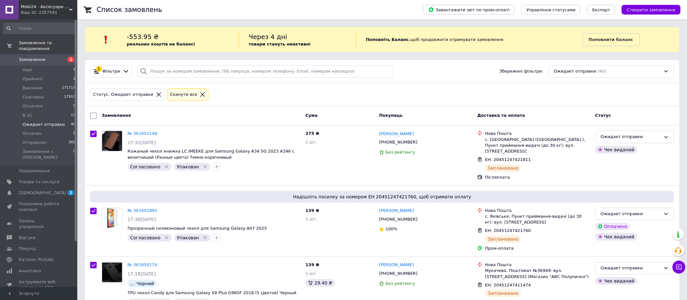
checkbox input "true"
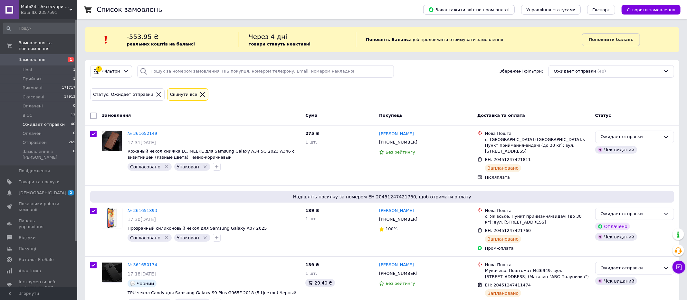
checkbox input "true"
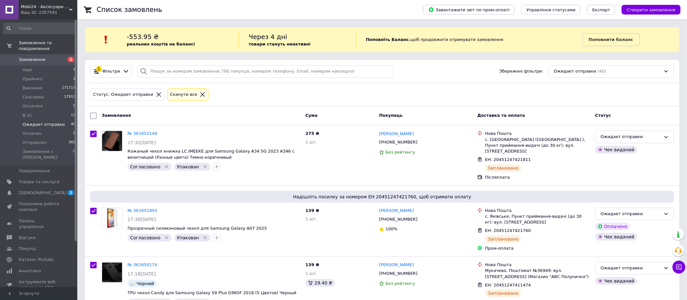
checkbox input "true"
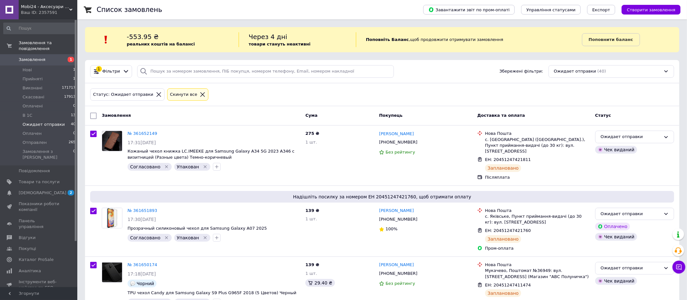
checkbox input "true"
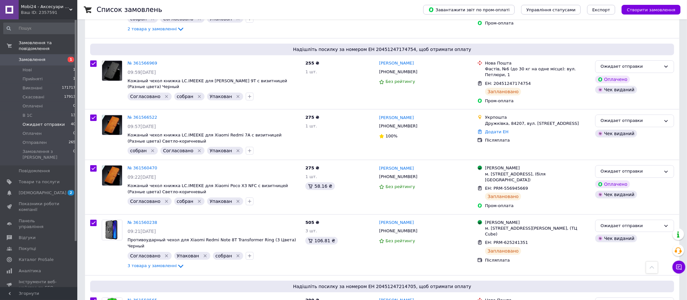
scroll to position [2243, 0]
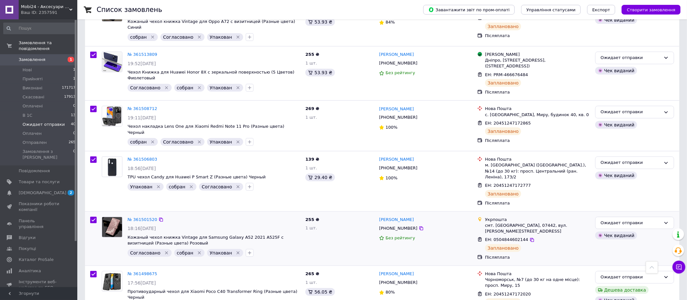
drag, startPoint x: 530, startPoint y: 141, endPoint x: 469, endPoint y: 139, distance: 61.2
click at [530, 237] on icon at bounding box center [532, 239] width 5 height 5
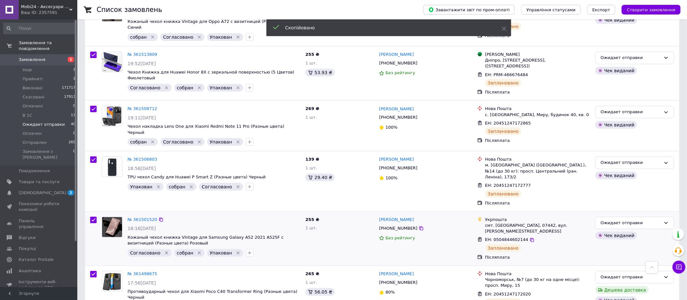
click at [395, 225] on span "+380978851002" at bounding box center [398, 227] width 38 height 5
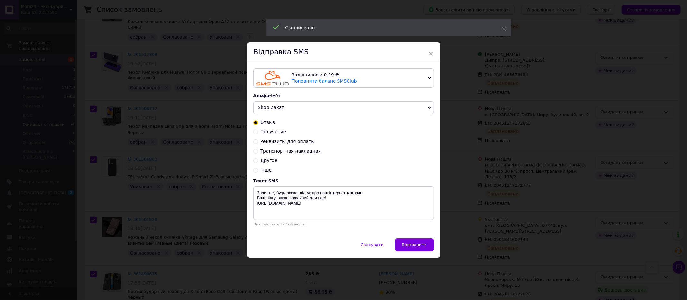
click at [256, 150] on input "Транспортная накладная" at bounding box center [255, 150] width 5 height 5
radio input "true"
radio input "false"
click at [336, 191] on textarea "Zamovlennya vidpravleno TTN: XXXXXXXXXXXXXX Aksesuary do mobilnoho mobi24.net.ua" at bounding box center [343, 202] width 180 height 33
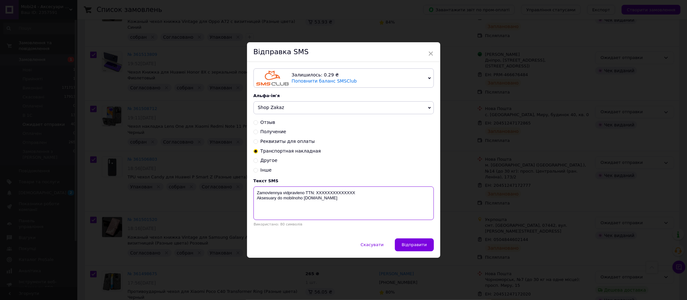
paste textarea "0504844602144"
type textarea "Zamovlennya vidpravleno TTN: 0504844602144 Aksesuary do mobilnoho mobi24.net.ua"
click at [423, 245] on span "Відправити" at bounding box center [414, 244] width 25 height 5
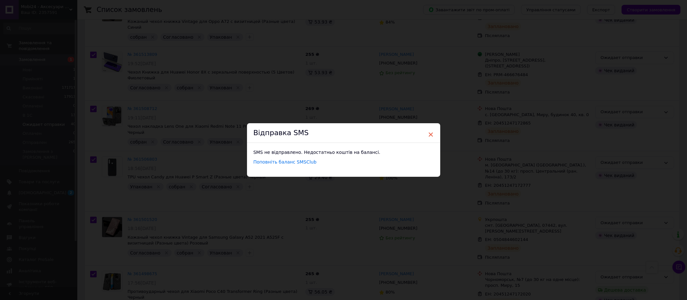
click at [430, 133] on span "×" at bounding box center [431, 134] width 6 height 11
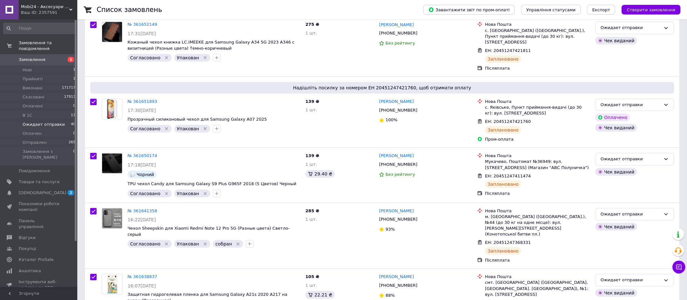
scroll to position [0, 0]
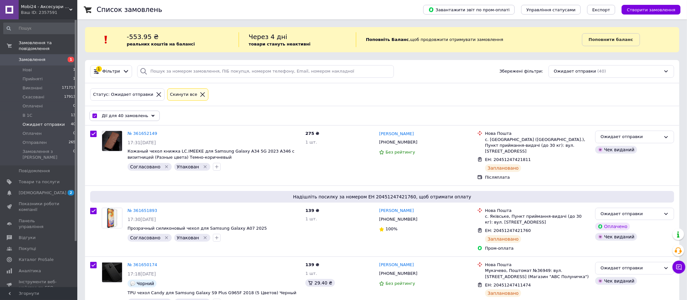
click at [149, 114] on div "Дії для 40 замовлень" at bounding box center [125, 115] width 70 height 10
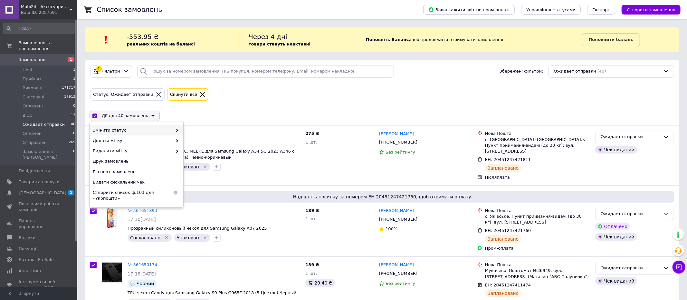
click at [176, 130] on icon at bounding box center [177, 130] width 3 height 3
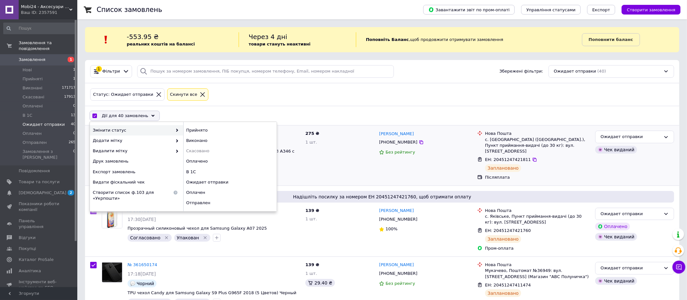
click at [198, 200] on div "Отправлен" at bounding box center [229, 202] width 93 height 10
checkbox input "false"
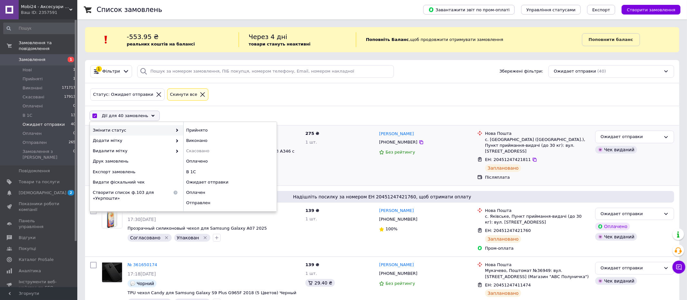
checkbox input "false"
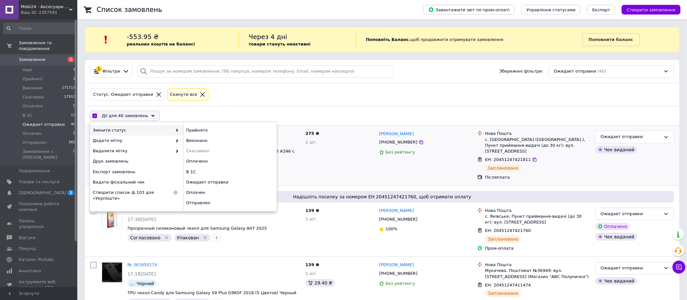
checkbox input "false"
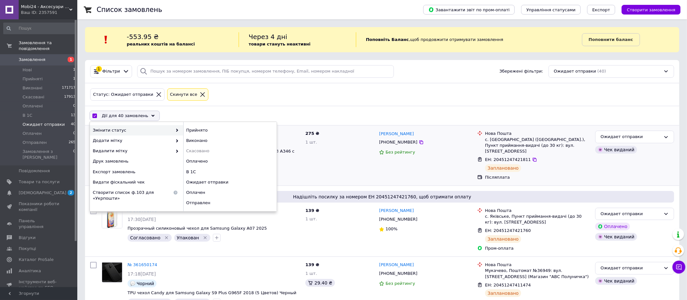
checkbox input "false"
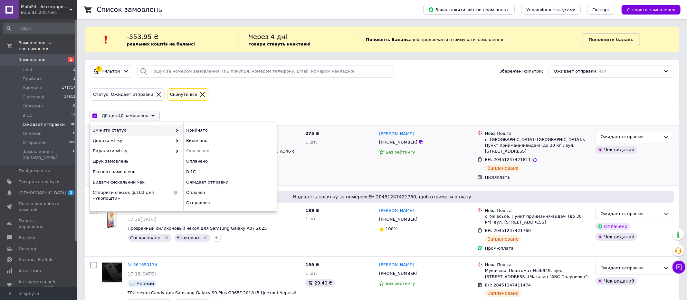
checkbox input "false"
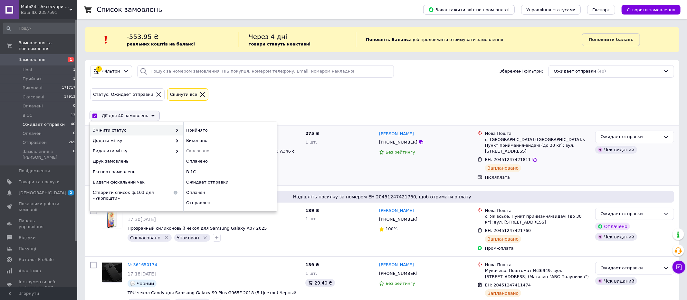
checkbox input "false"
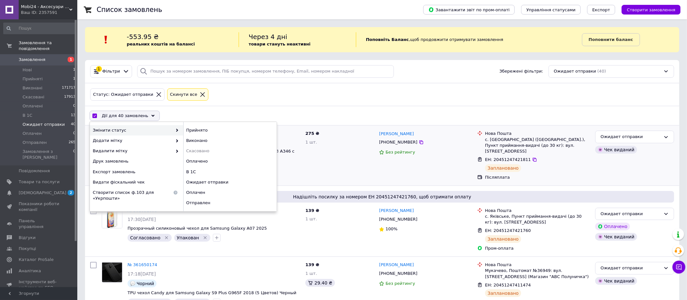
checkbox input "false"
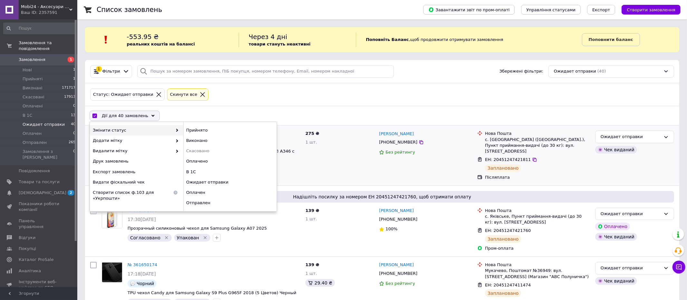
checkbox input "false"
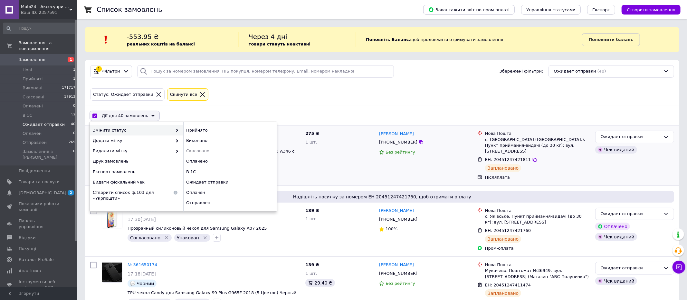
checkbox input "false"
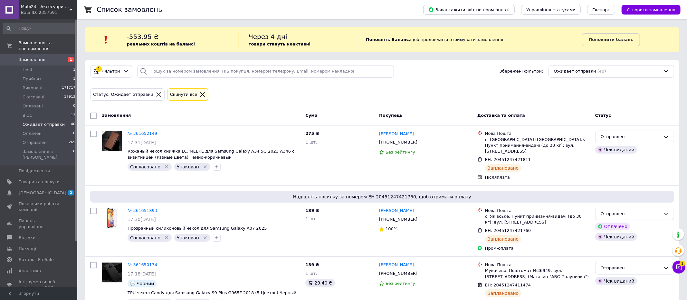
click at [200, 93] on icon at bounding box center [203, 94] width 6 height 6
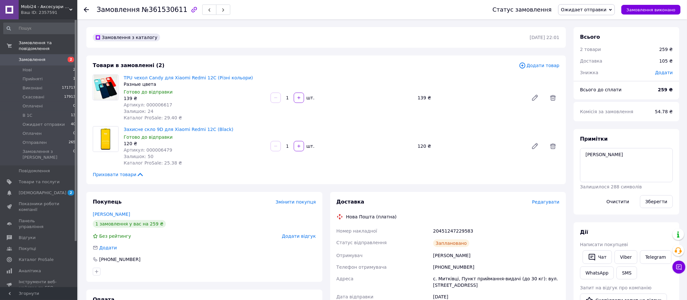
scroll to position [188, 0]
click at [160, 103] on span "Артикул: 000006617" at bounding box center [148, 104] width 49 height 5
copy span "000006617"
click at [30, 179] on span "Товари та послуги" at bounding box center [39, 182] width 41 height 6
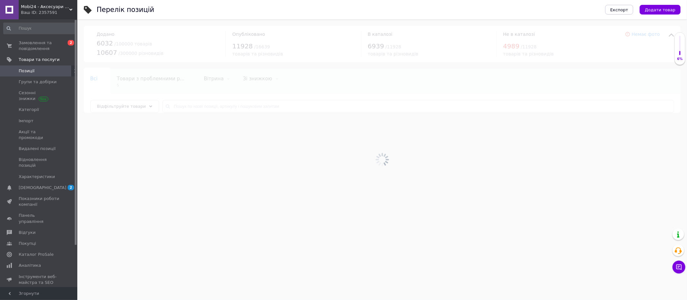
click at [221, 106] on div at bounding box center [382, 159] width 610 height 280
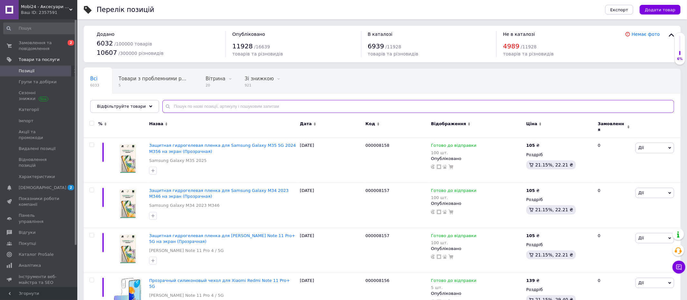
click at [221, 106] on input "text" at bounding box center [418, 106] width 512 height 13
paste input "000006617"
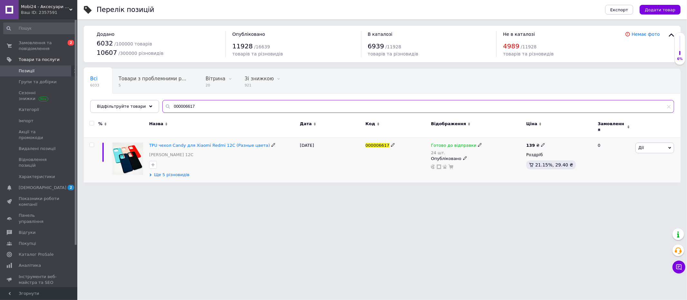
type input "000006617"
click at [169, 172] on span "Ще 5 різновидів" at bounding box center [171, 175] width 35 height 6
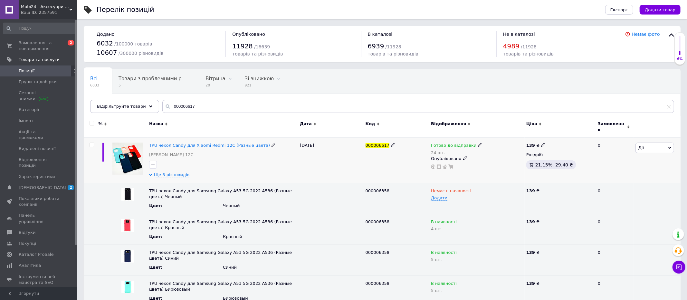
scroll to position [40, 0]
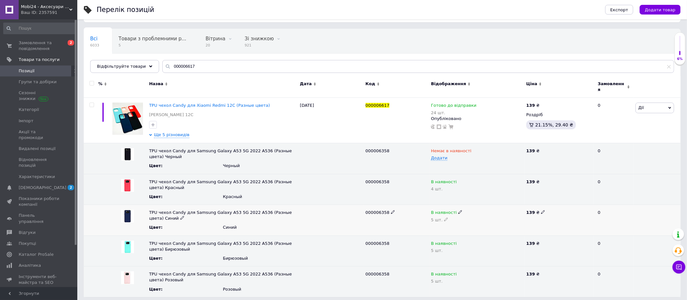
click at [445, 217] on icon at bounding box center [446, 219] width 4 height 4
type input "4"
click at [40, 49] on span "Замовлення та повідомлення" at bounding box center [39, 46] width 41 height 12
